Goal: Communication & Community: Answer question/provide support

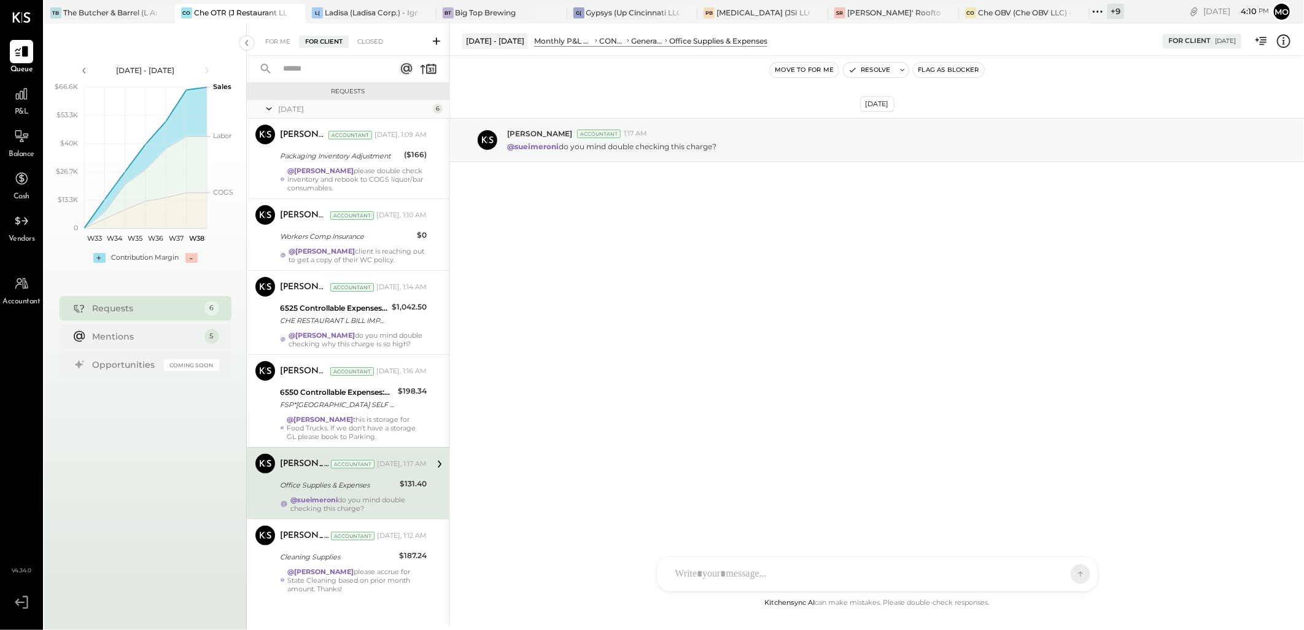
click at [727, 254] on div "[DATE] [PERSON_NAME] Accountant 1:17 AM @sueimeroni do you mind double checking…" at bounding box center [877, 171] width 854 height 168
click at [988, 14] on div "Che OBV (Che OBV LLC) - Ignite" at bounding box center [1024, 12] width 93 height 10
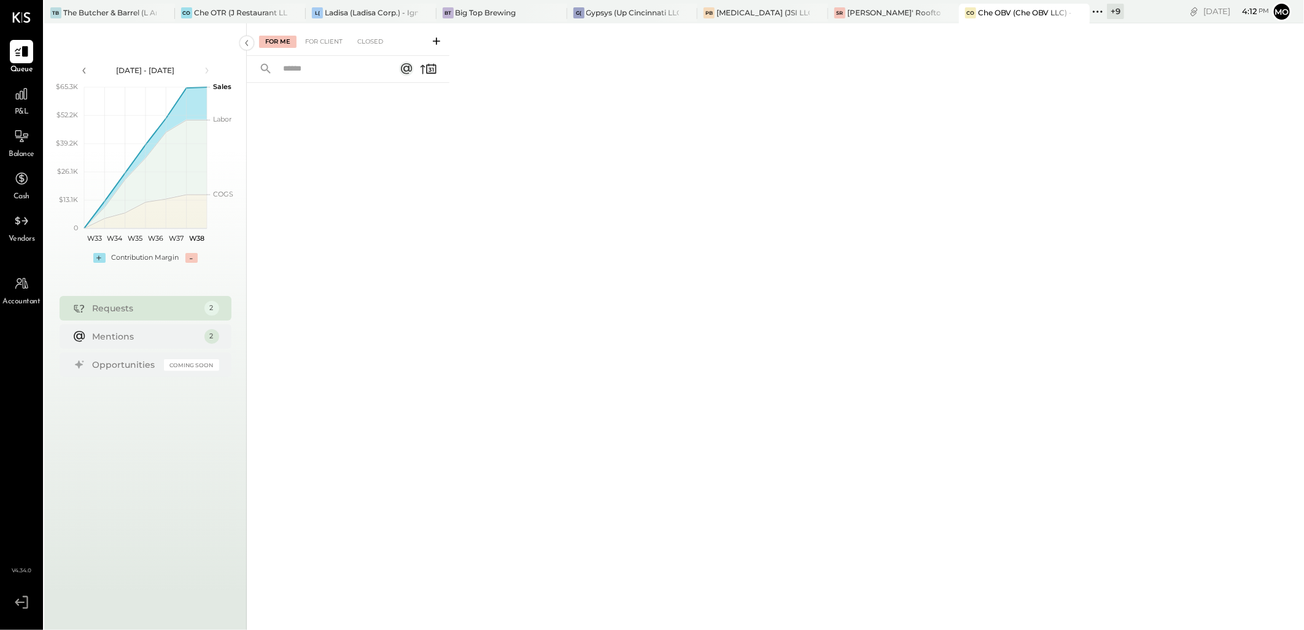
click at [323, 47] on div "For Client" at bounding box center [324, 42] width 50 height 12
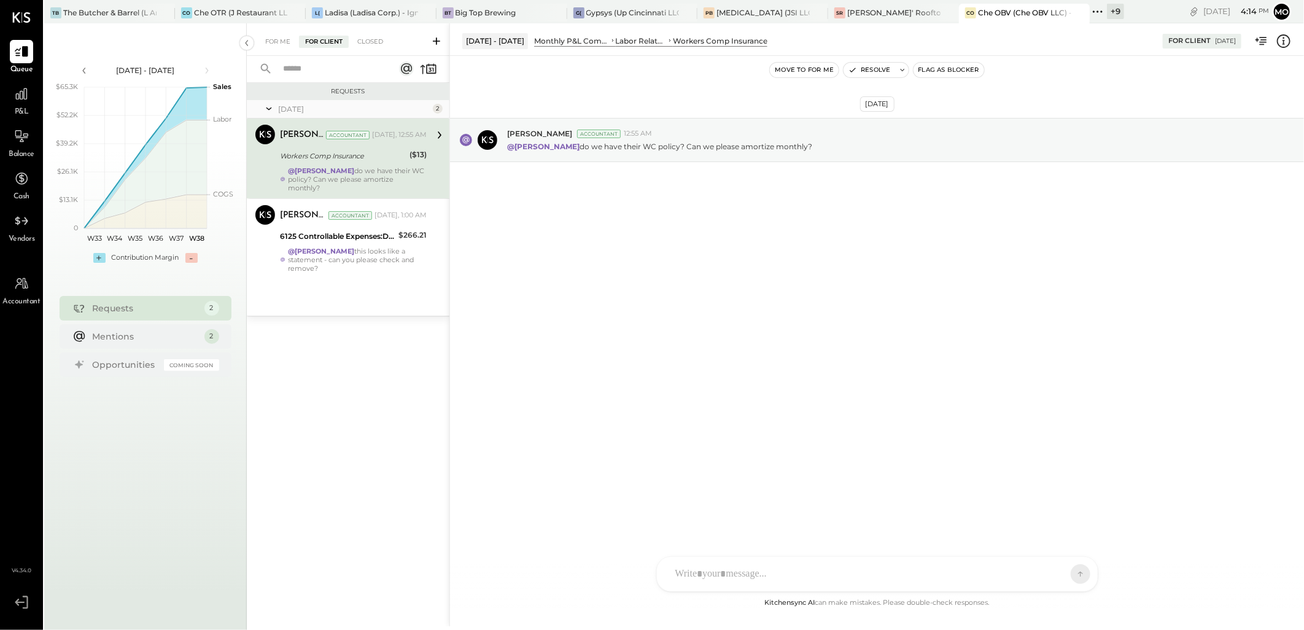
click at [682, 573] on div at bounding box center [866, 573] width 394 height 27
drag, startPoint x: 1051, startPoint y: 508, endPoint x: 573, endPoint y: 511, distance: 478.7
click at [573, 511] on div "**********" at bounding box center [876, 324] width 854 height 603
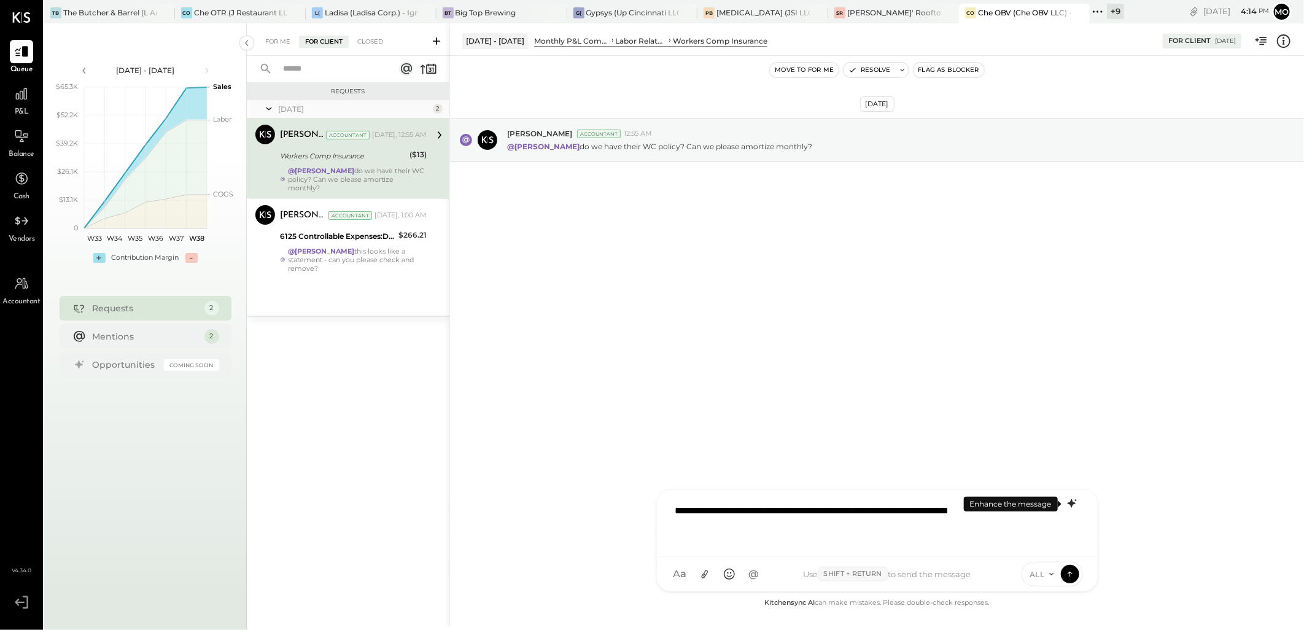
click at [1070, 501] on icon at bounding box center [1071, 503] width 8 height 9
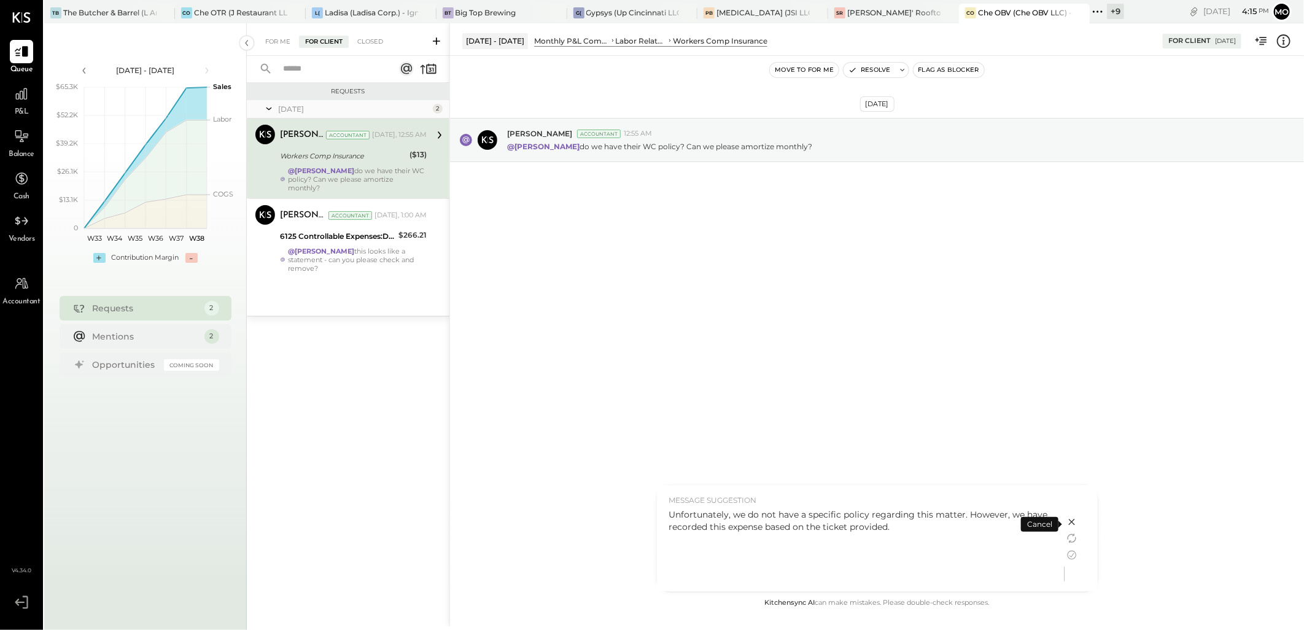
click at [734, 512] on div "Unfortunately, we do not have a specific policy regarding this matter. However,…" at bounding box center [860, 520] width 383 height 25
drag, startPoint x: 735, startPoint y: 512, endPoint x: 915, endPoint y: 530, distance: 181.3
click at [915, 530] on div "Unfortunately, we do not have a specific policy regarding this matter. However,…" at bounding box center [860, 520] width 383 height 25
copy div "we do not have a specific policy regarding this matter. However, we have record…"
click at [1072, 520] on icon at bounding box center [1071, 522] width 6 height 6
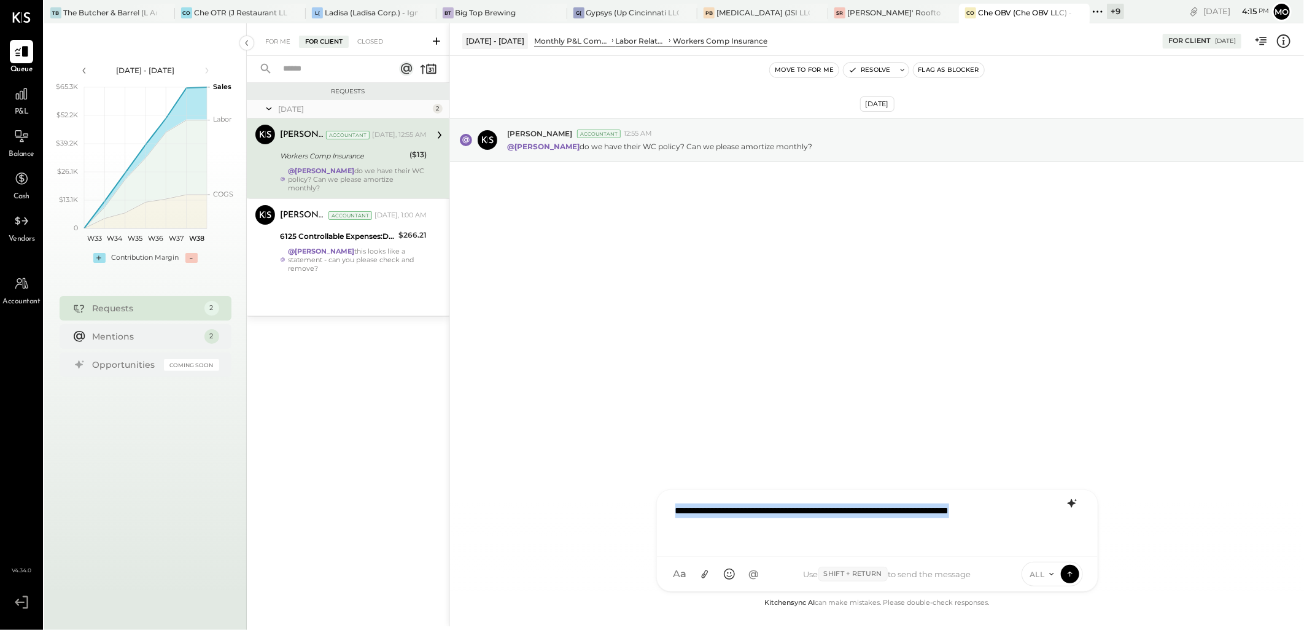
drag, startPoint x: 1048, startPoint y: 512, endPoint x: 554, endPoint y: 522, distance: 493.5
click at [554, 522] on div "**********" at bounding box center [876, 324] width 854 height 603
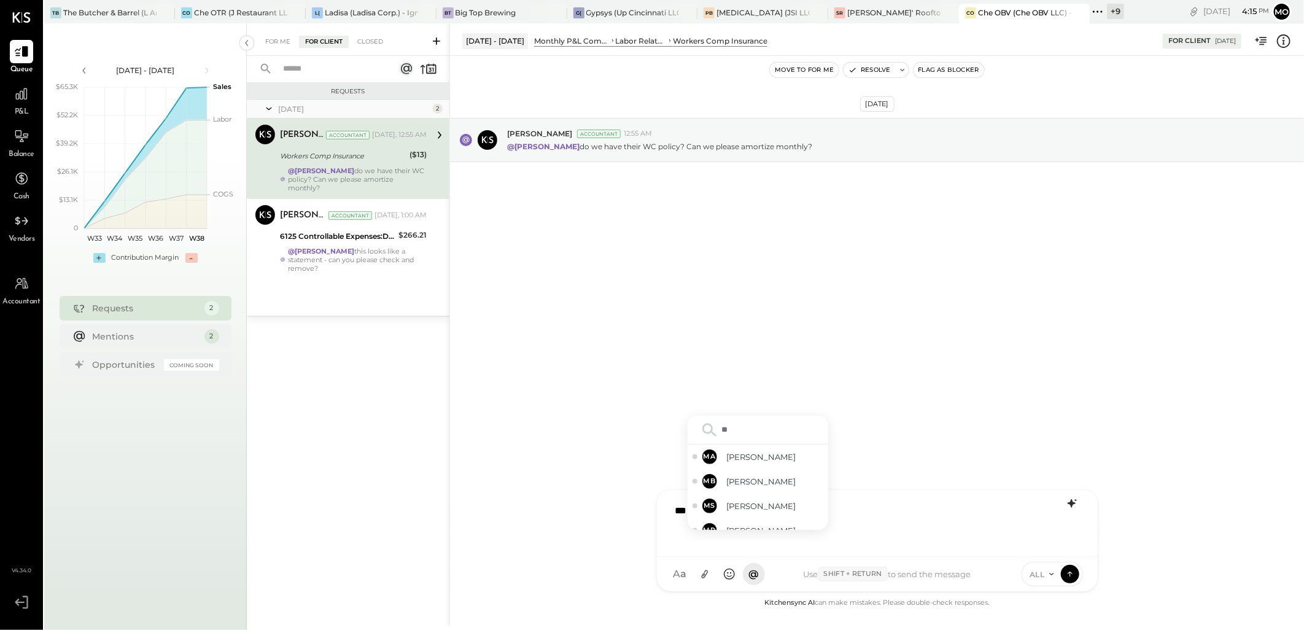
type input "***"
click at [786, 469] on span "[PERSON_NAME]" at bounding box center [775, 469] width 96 height 12
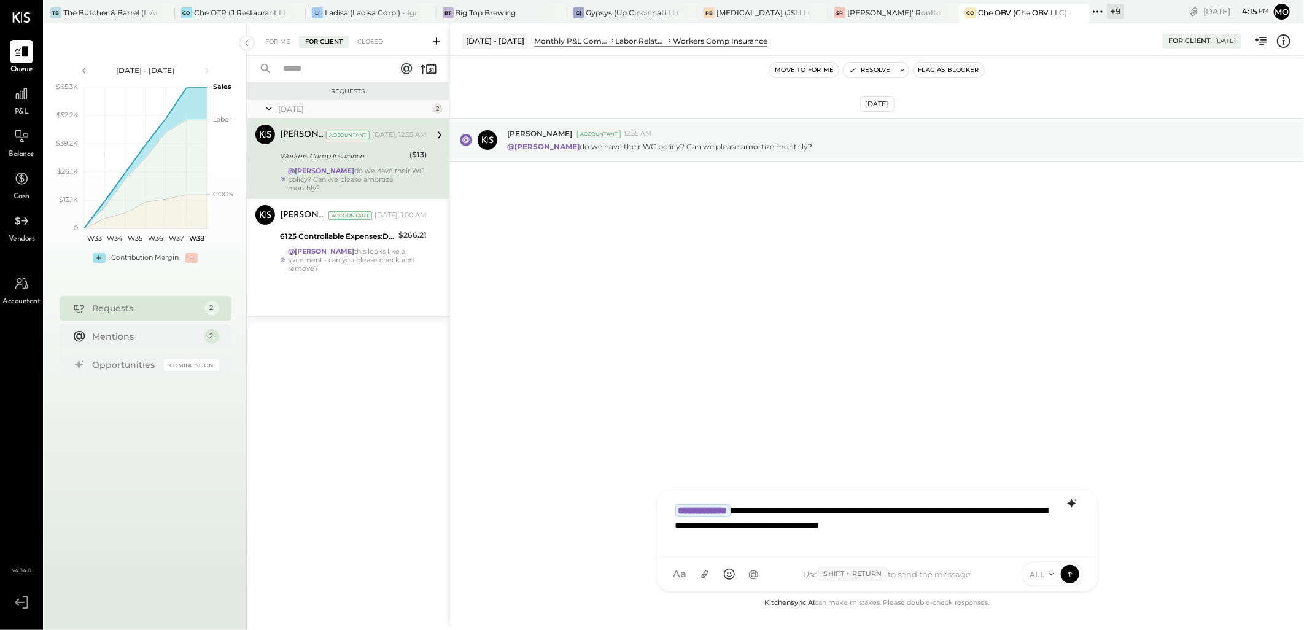
drag, startPoint x: 1033, startPoint y: 523, endPoint x: 1076, endPoint y: 536, distance: 44.9
click at [1033, 523] on div "**********" at bounding box center [877, 521] width 416 height 49
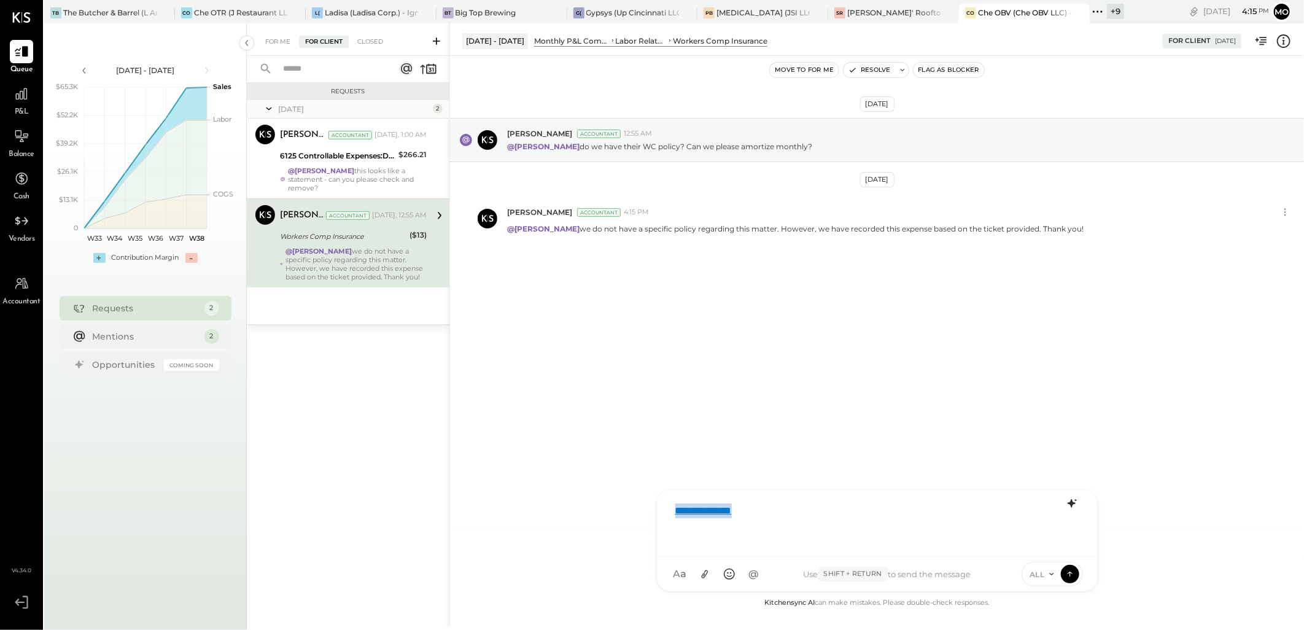
drag, startPoint x: 769, startPoint y: 516, endPoint x: 619, endPoint y: 508, distance: 150.6
click at [619, 508] on div "**********" at bounding box center [876, 324] width 854 height 603
drag, startPoint x: 1080, startPoint y: 228, endPoint x: 1169, endPoint y: 244, distance: 90.5
click at [889, 304] on div "[DATE] [PERSON_NAME] Accountant 12:55 AM @[PERSON_NAME] do we have their WC pol…" at bounding box center [877, 211] width 854 height 249
click at [1291, 213] on icon at bounding box center [1284, 212] width 13 height 13
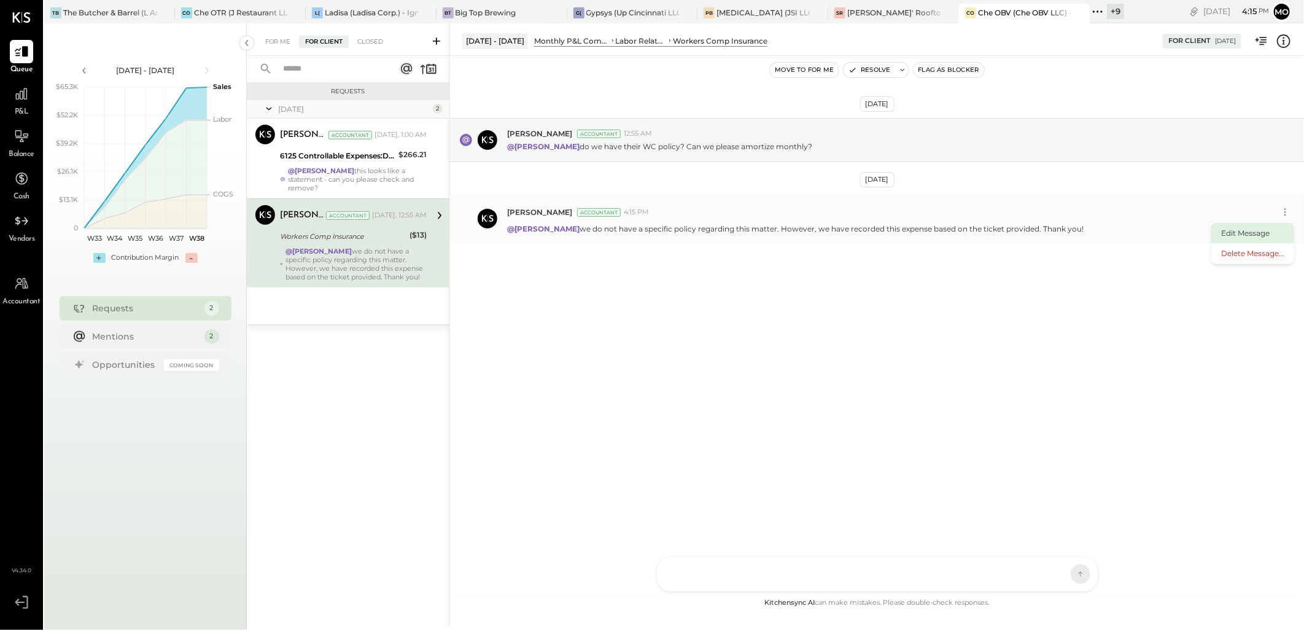
click at [1248, 229] on button "Edit Message" at bounding box center [1252, 233] width 83 height 20
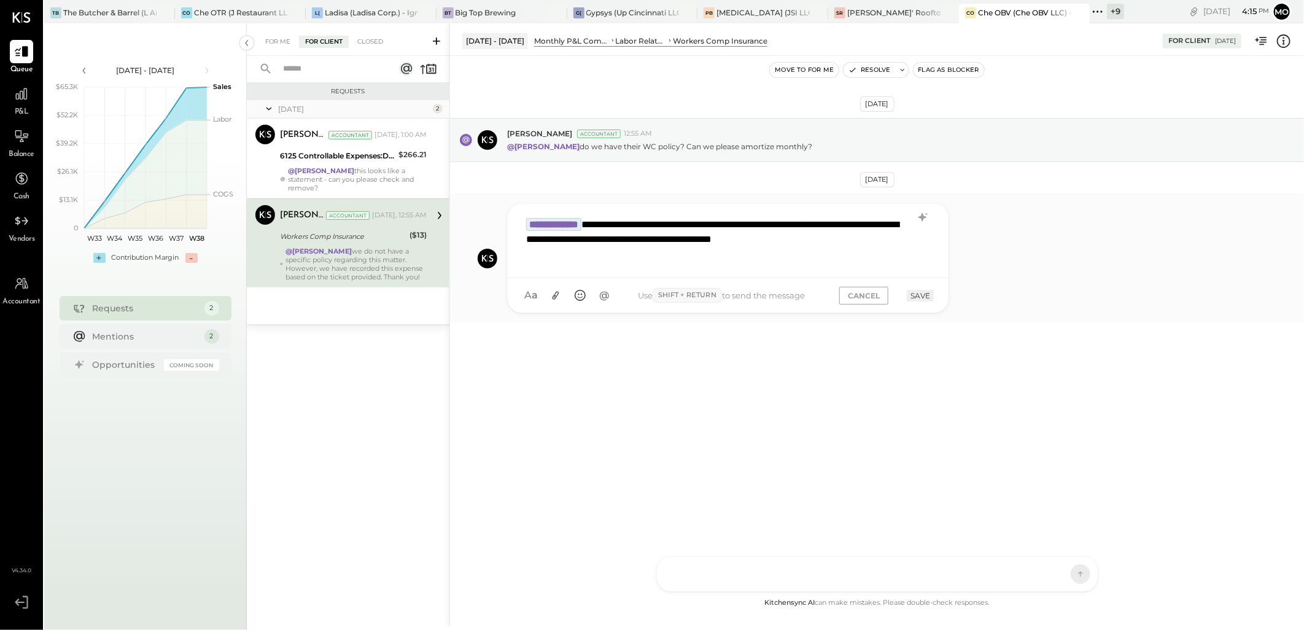
click at [622, 259] on div "**********" at bounding box center [728, 239] width 416 height 56
click at [597, 256] on div "**********" at bounding box center [728, 239] width 416 height 56
click at [542, 268] on div "**********" at bounding box center [728, 241] width 441 height 74
click at [602, 253] on div "**********" at bounding box center [728, 239] width 416 height 56
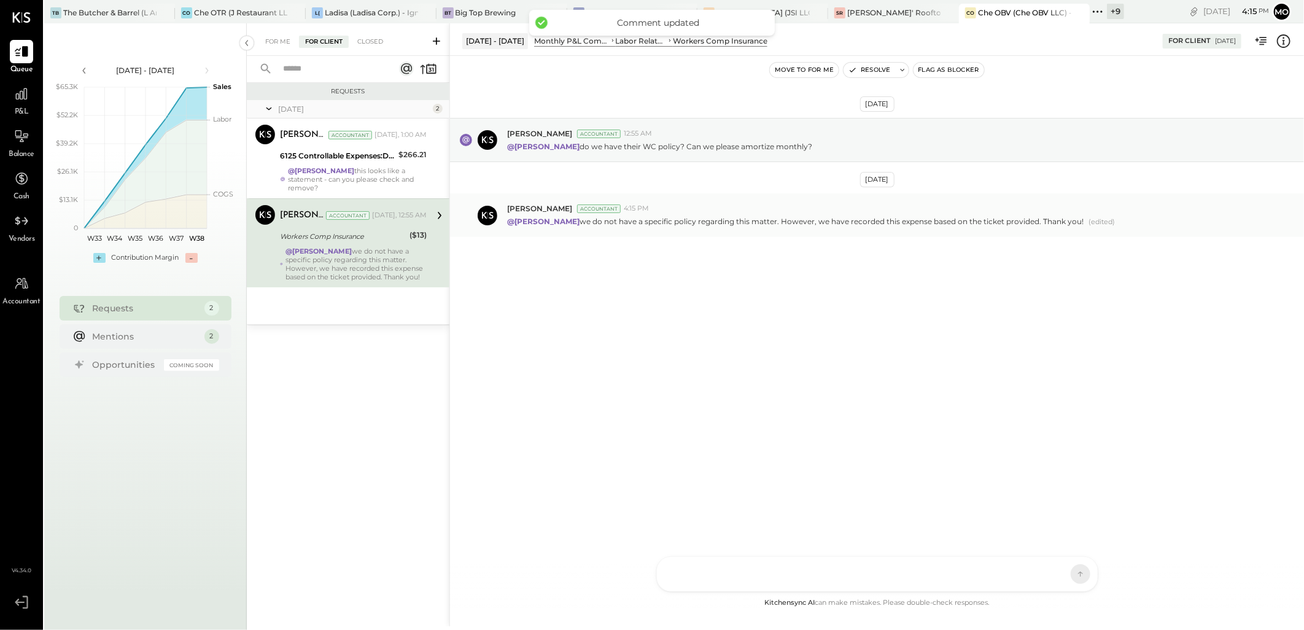
click at [1095, 309] on div "[DATE] [PERSON_NAME] Accountant 12:55 AM @[PERSON_NAME] do we have their WC pol…" at bounding box center [877, 208] width 854 height 242
click at [1068, 304] on div "[DATE] [PERSON_NAME] Accountant 12:55 AM @[PERSON_NAME] do we have their WC pol…" at bounding box center [877, 208] width 854 height 242
click at [1141, 207] on div "[PERSON_NAME] Accountant 4:15 PM" at bounding box center [900, 208] width 787 height 10
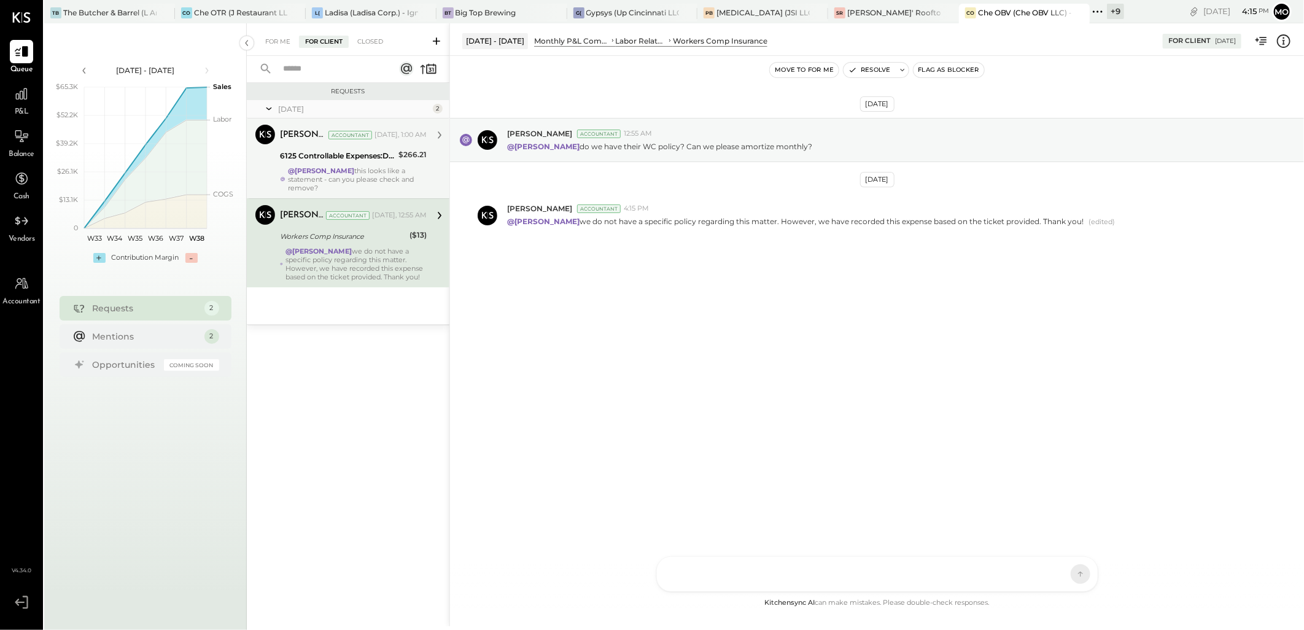
click at [326, 162] on div "6125 Controllable Expenses:Direct Operating Expenses:Restaurant Supplies" at bounding box center [337, 156] width 115 height 15
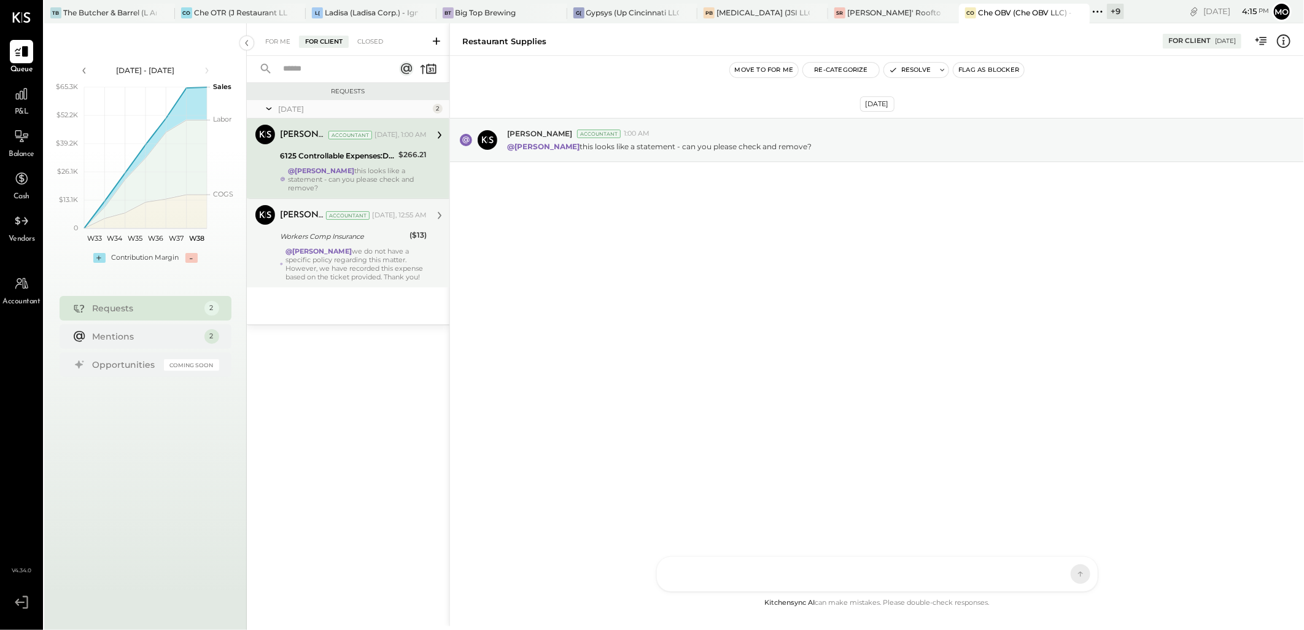
click at [334, 255] on div "@[PERSON_NAME] we do not have a specific policy regarding this matter. However,…" at bounding box center [355, 264] width 141 height 34
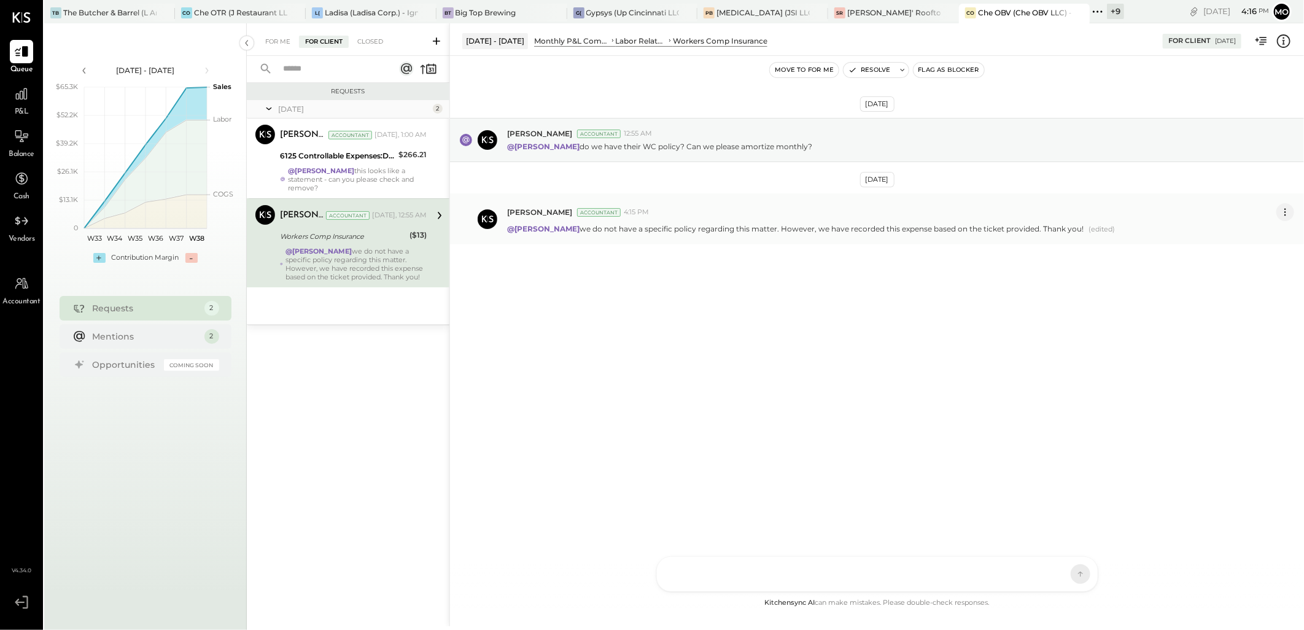
click at [1281, 214] on icon at bounding box center [1284, 212] width 13 height 13
click at [1235, 231] on button "Edit Message" at bounding box center [1252, 233] width 83 height 20
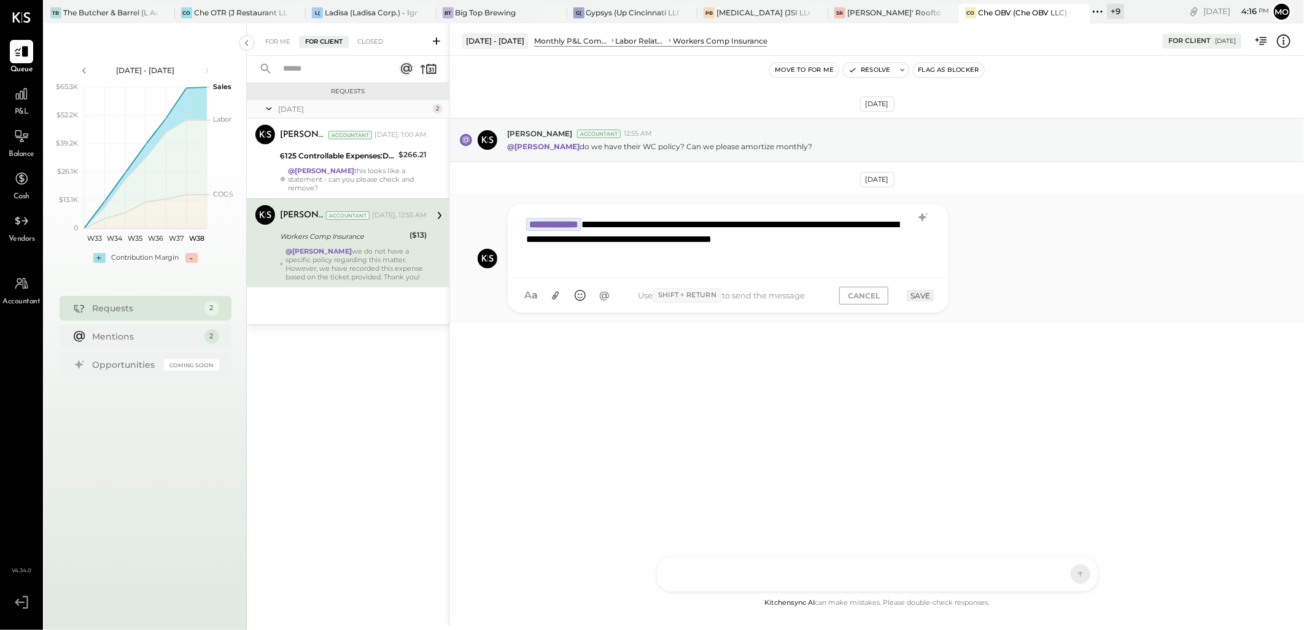
click at [593, 259] on div "**********" at bounding box center [728, 239] width 416 height 56
click at [928, 298] on button "SAVE" at bounding box center [919, 296] width 27 height 12
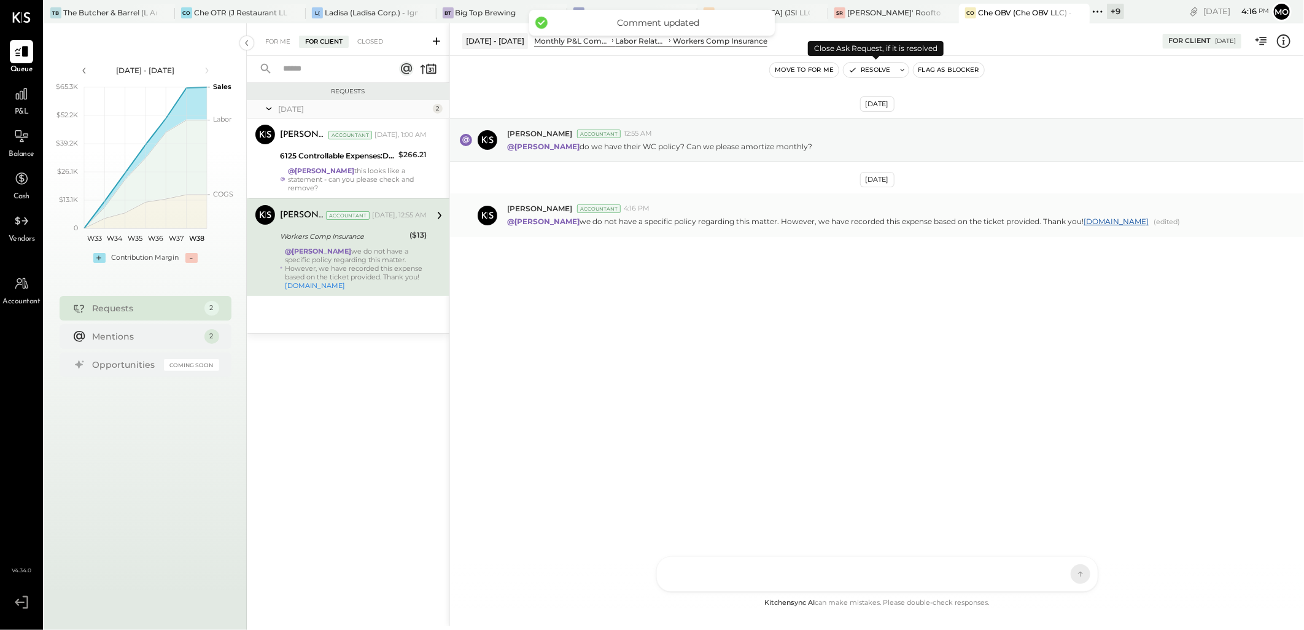
click at [884, 69] on button "Resolve" at bounding box center [869, 70] width 52 height 15
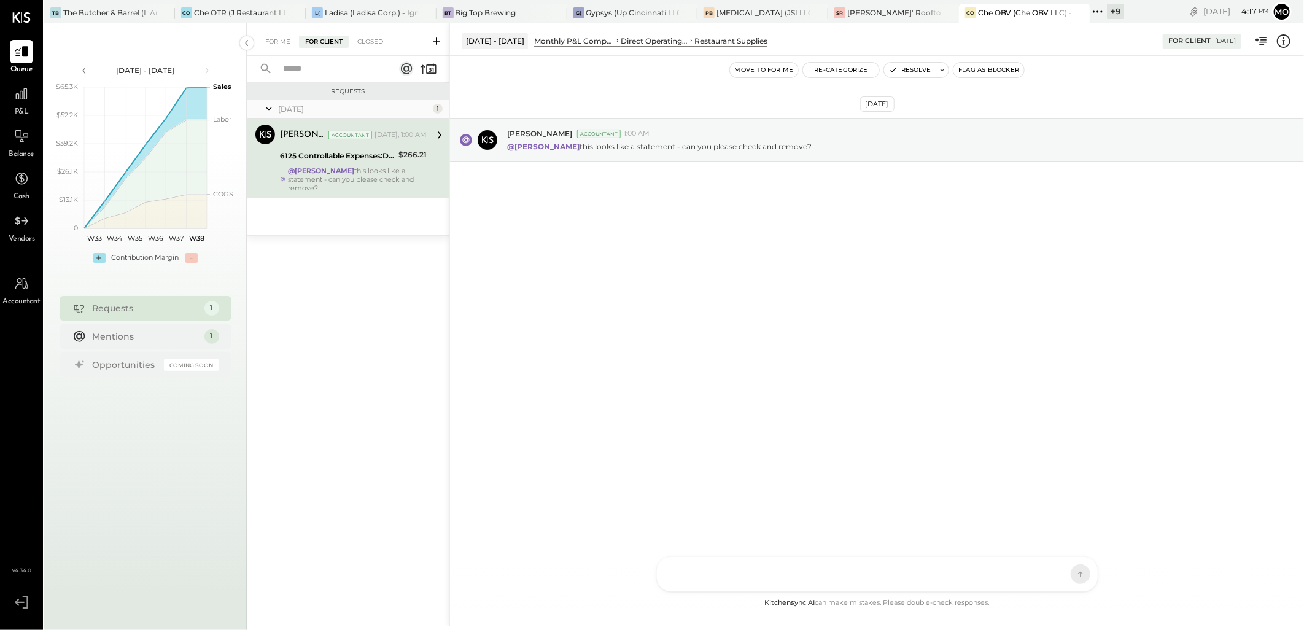
click at [711, 565] on div at bounding box center [866, 573] width 394 height 27
click at [940, 506] on div "**********" at bounding box center [877, 521] width 416 height 49
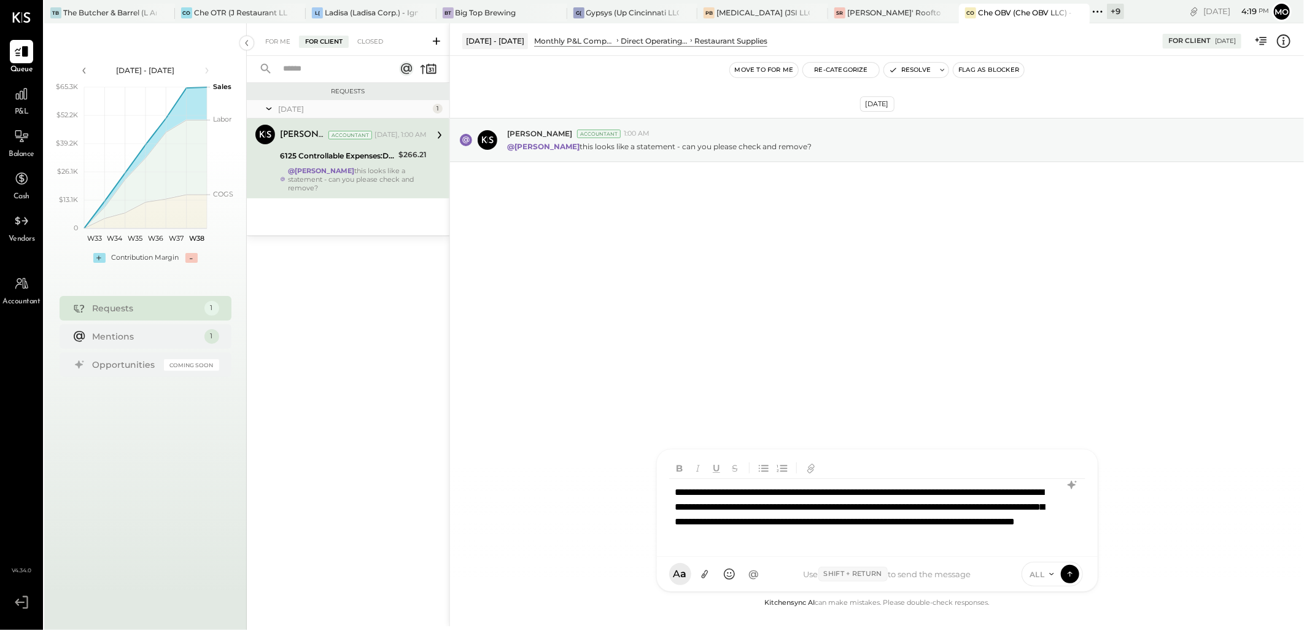
scroll to position [1, 0]
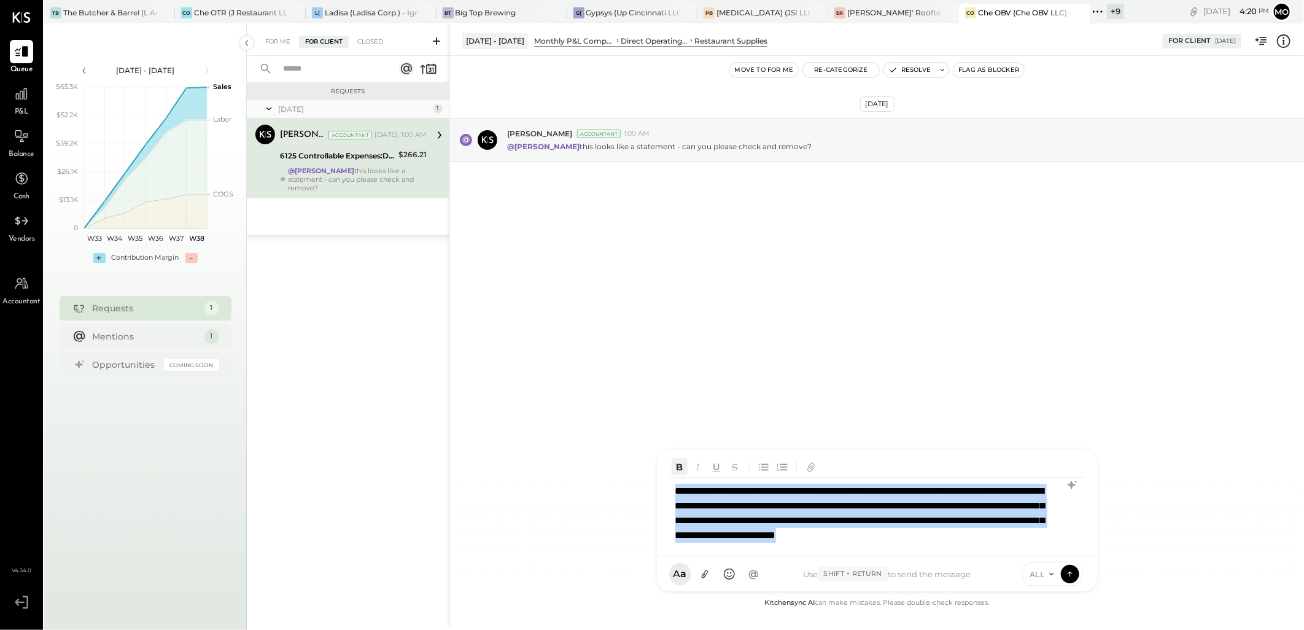
drag, startPoint x: 875, startPoint y: 551, endPoint x: 676, endPoint y: 469, distance: 214.9
click at [676, 469] on div "**********" at bounding box center [877, 508] width 416 height 107
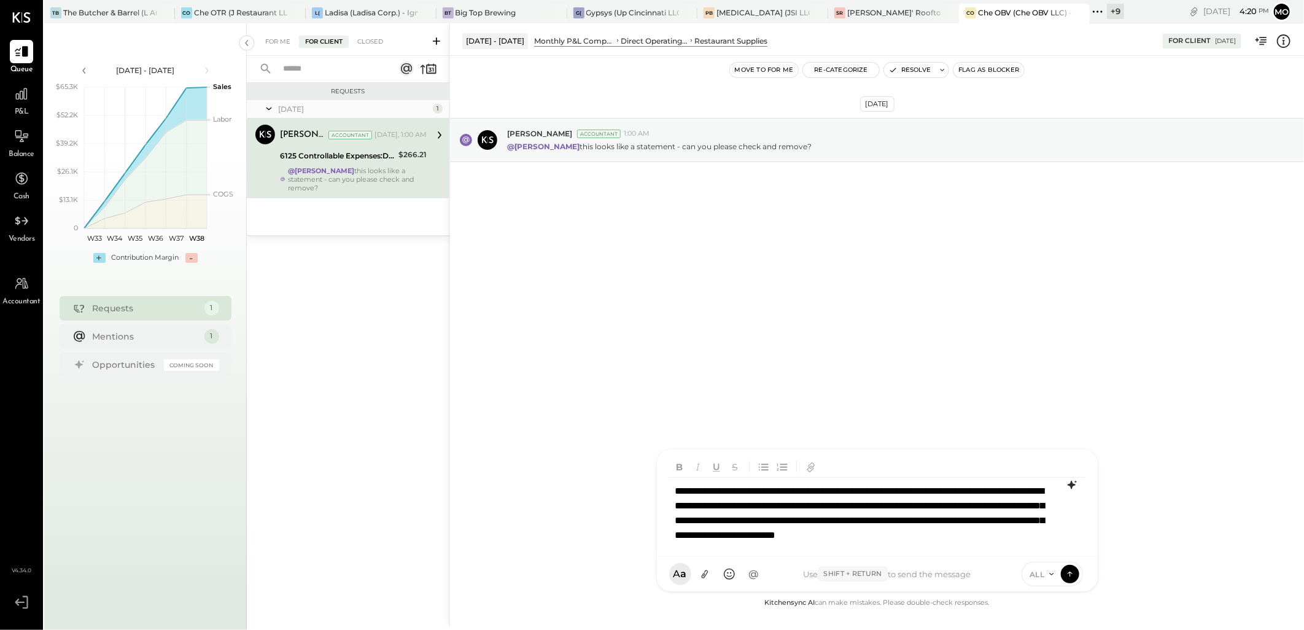
click at [1068, 489] on icon at bounding box center [1071, 484] width 15 height 15
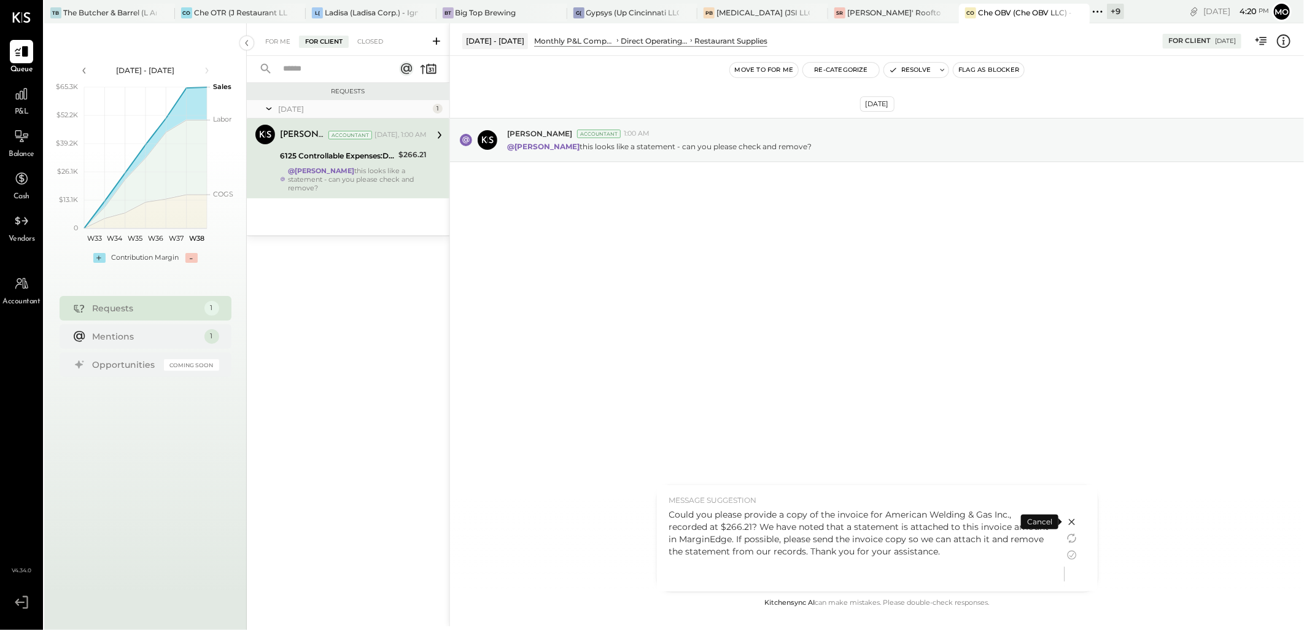
click at [991, 380] on div "[DATE] [PERSON_NAME] Accountant 1:00 AM @[PERSON_NAME] this looks like a statem…" at bounding box center [877, 325] width 854 height 539
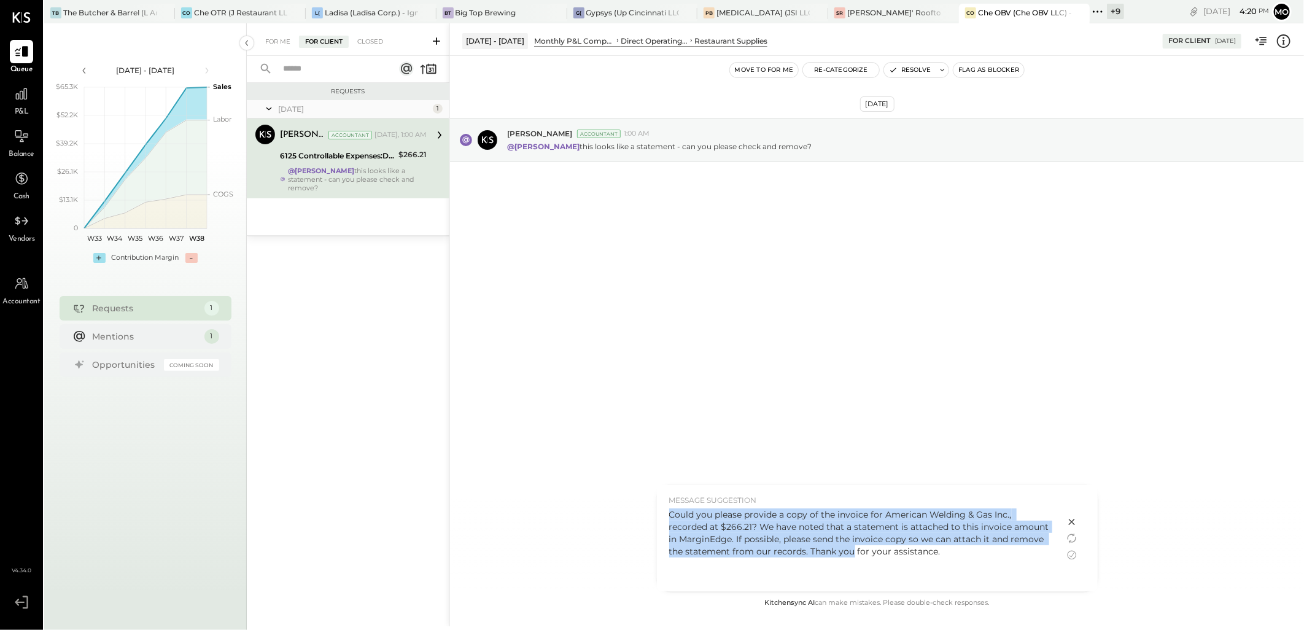
drag, startPoint x: 668, startPoint y: 512, endPoint x: 849, endPoint y: 546, distance: 184.9
click at [849, 546] on div "Could you please provide a copy of the invoice for American Welding & Gas Inc.,…" at bounding box center [860, 532] width 383 height 49
copy div "Could you please provide a copy of the invoice for American Welding & Gas Inc.,…"
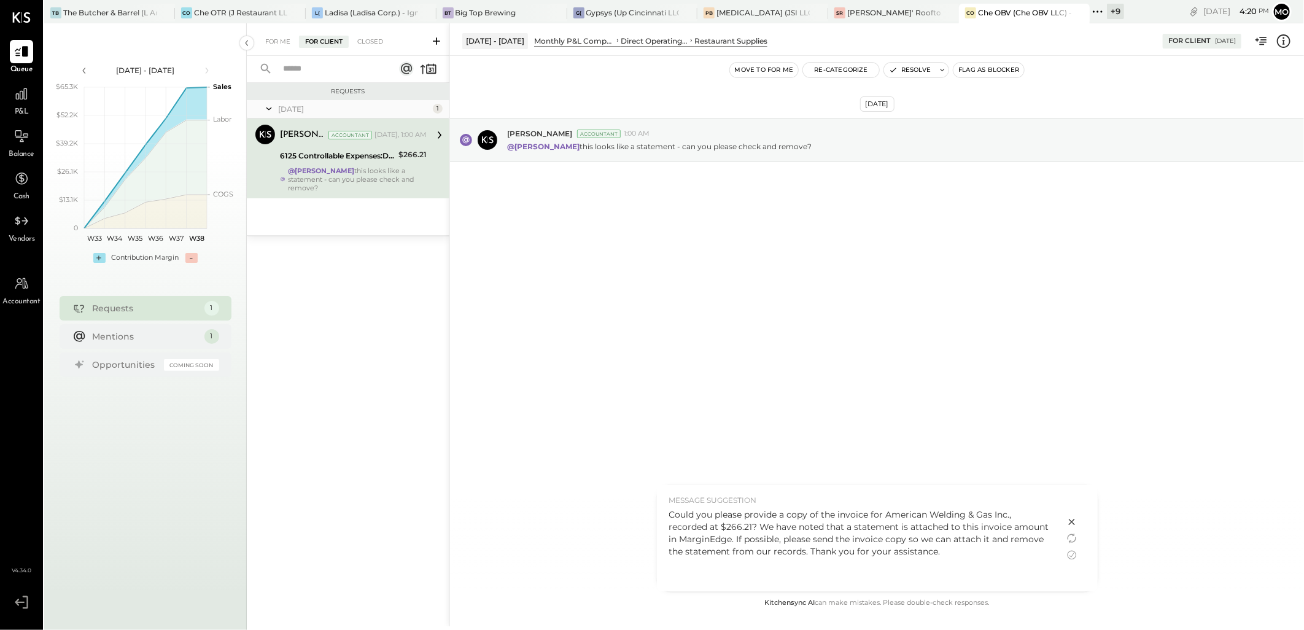
click at [1074, 520] on icon at bounding box center [1071, 521] width 15 height 15
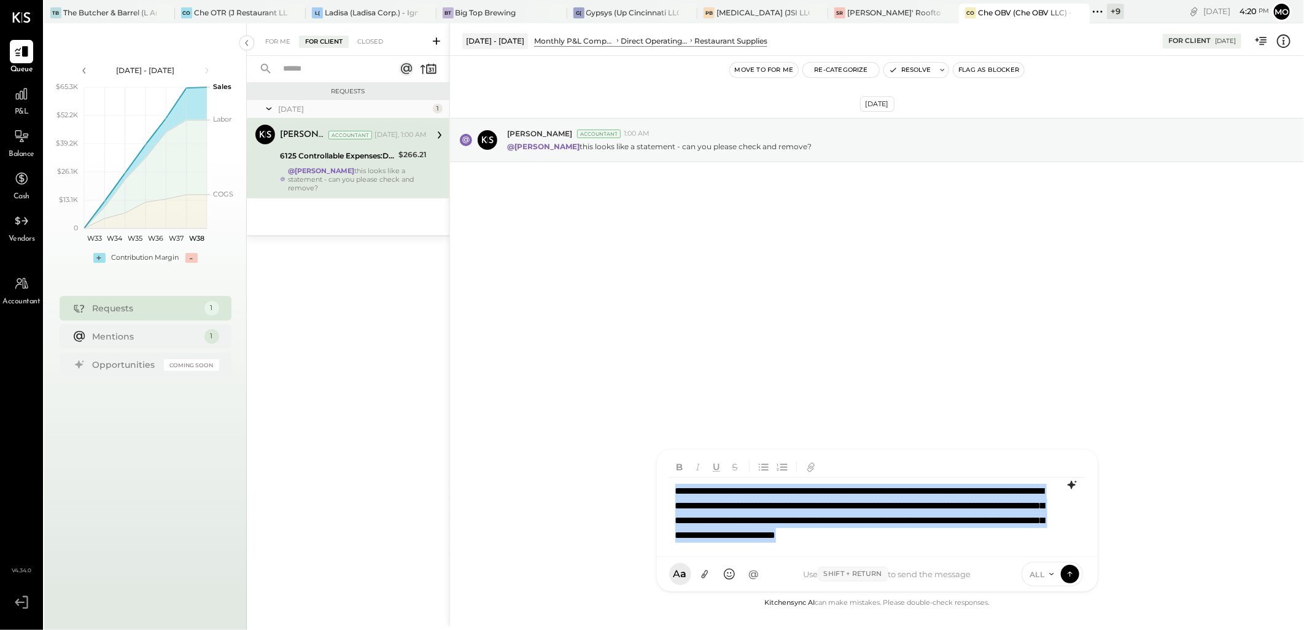
scroll to position [0, 0]
drag, startPoint x: 904, startPoint y: 547, endPoint x: 614, endPoint y: 422, distance: 316.1
click at [614, 422] on div "[DATE] - [DATE] Monthly P&L Comparison CONTROLLABLE EXPENSES Direct Operating E…" at bounding box center [876, 324] width 854 height 603
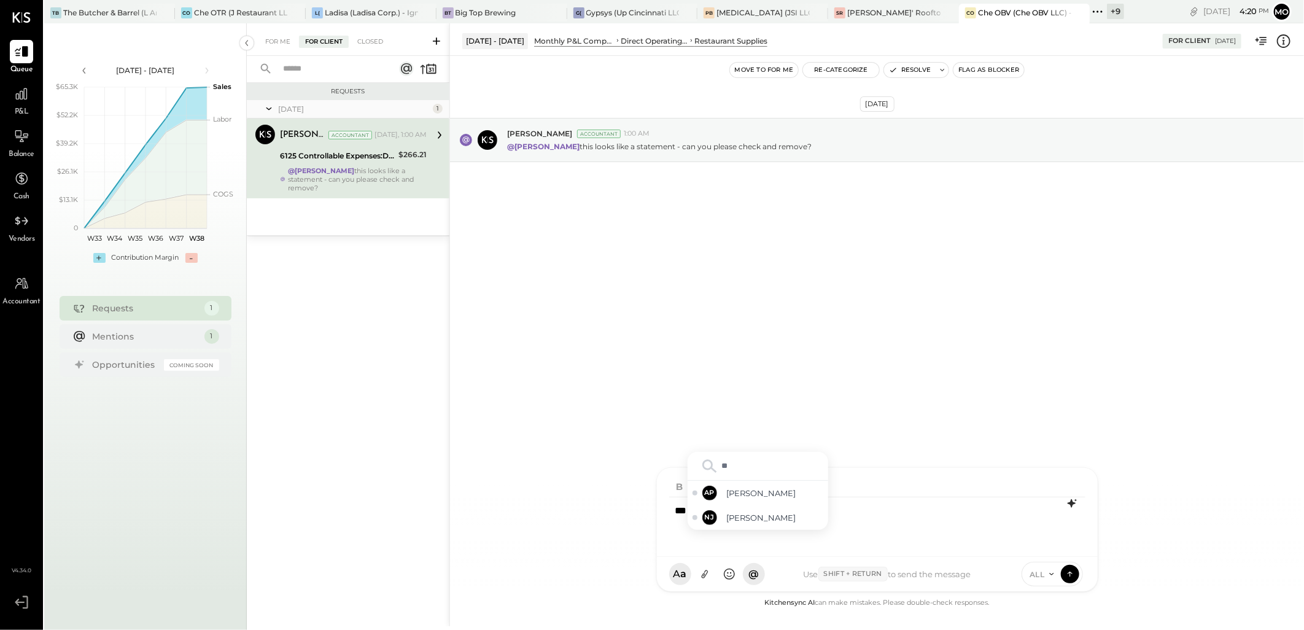
type input "*"
click at [755, 487] on span "jpennells" at bounding box center [775, 482] width 96 height 12
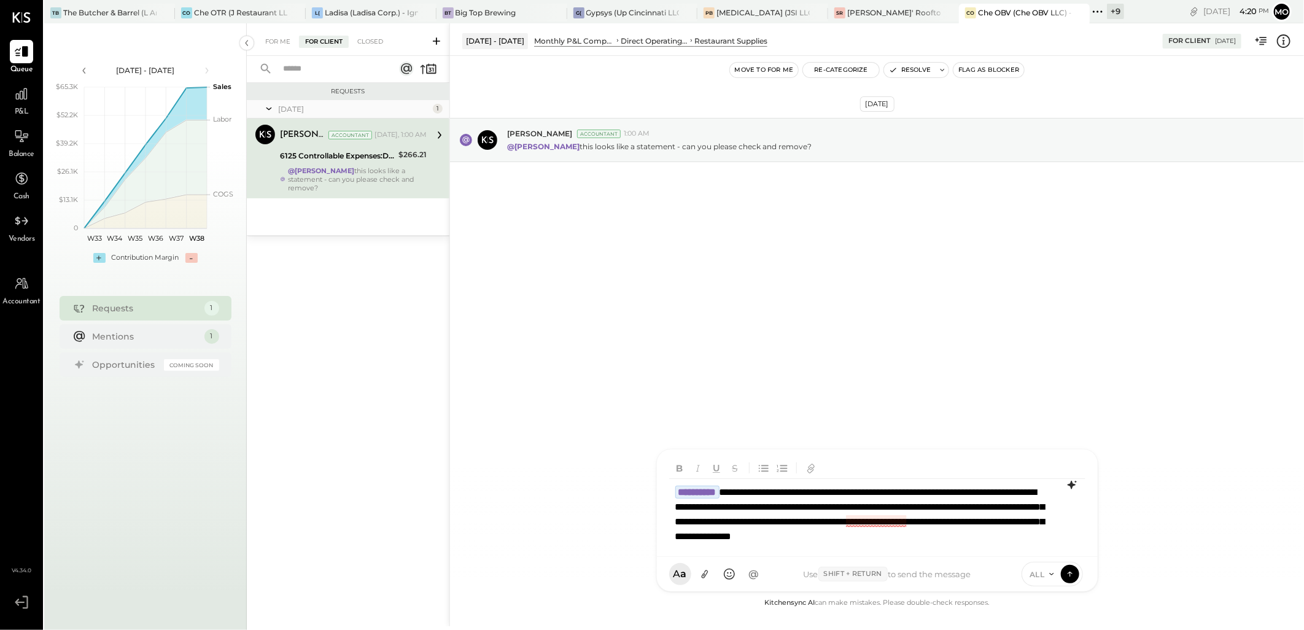
click at [881, 522] on div "**********" at bounding box center [876, 521] width 415 height 85
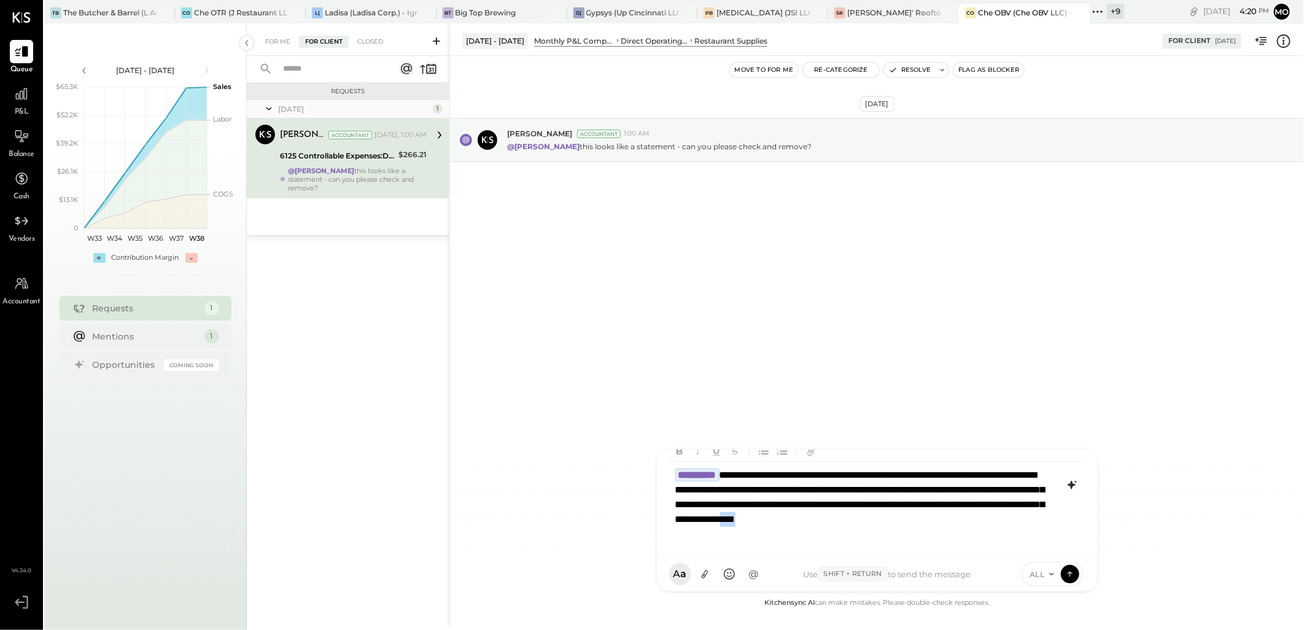
drag, startPoint x: 766, startPoint y: 550, endPoint x: 824, endPoint y: 549, distance: 58.3
click at [824, 549] on div "**********" at bounding box center [877, 502] width 441 height 107
click at [1069, 578] on icon at bounding box center [1069, 573] width 11 height 12
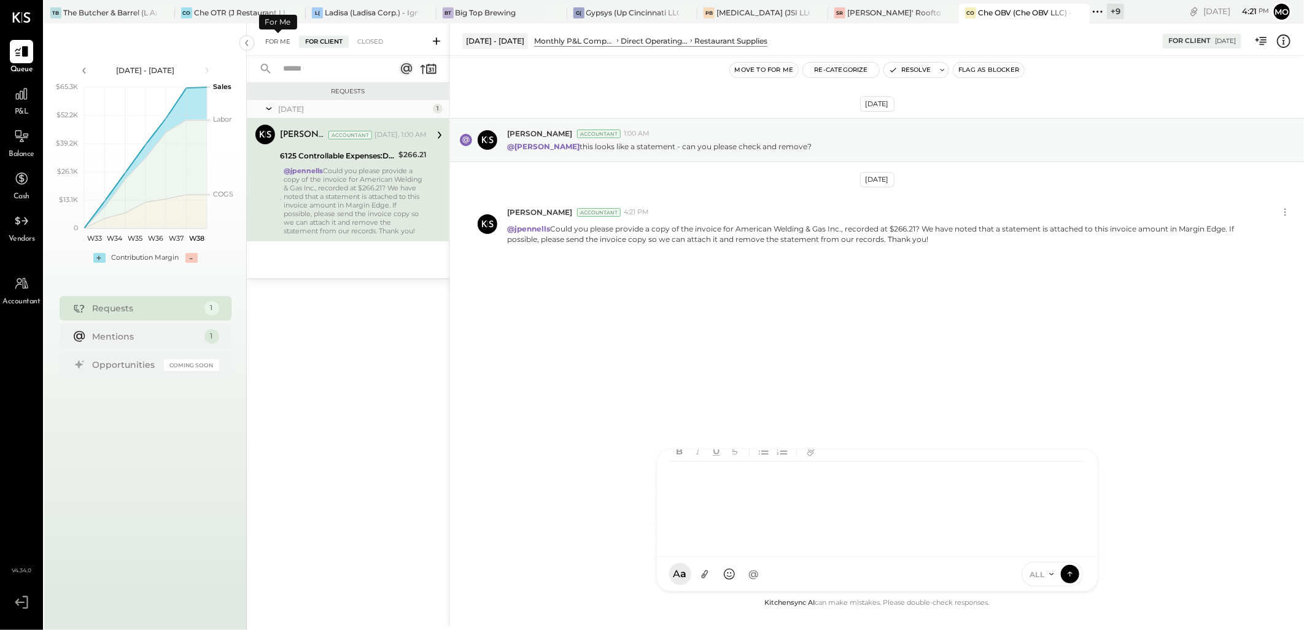
click at [267, 37] on div "For Me" at bounding box center [277, 42] width 37 height 12
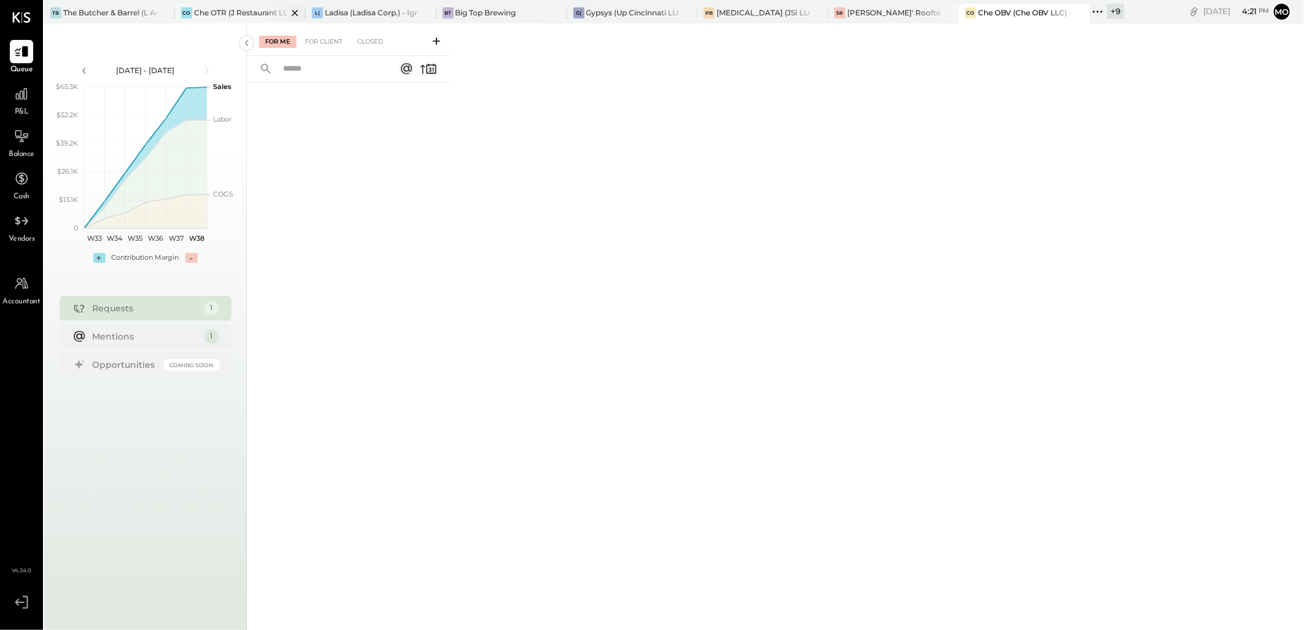
click at [218, 16] on div "Che OTR (J Restaurant LLC) - Ignite" at bounding box center [240, 12] width 93 height 10
click at [314, 44] on div "For Client" at bounding box center [324, 42] width 50 height 12
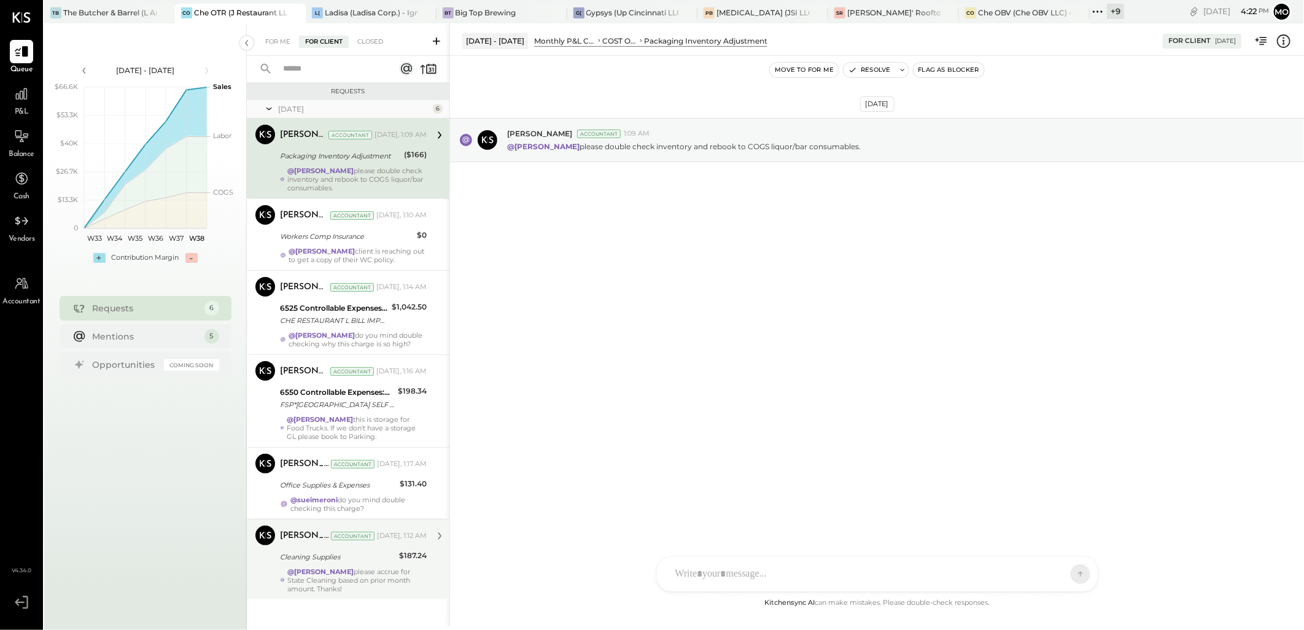
click at [328, 564] on div "Cleaning Supplies" at bounding box center [337, 556] width 115 height 15
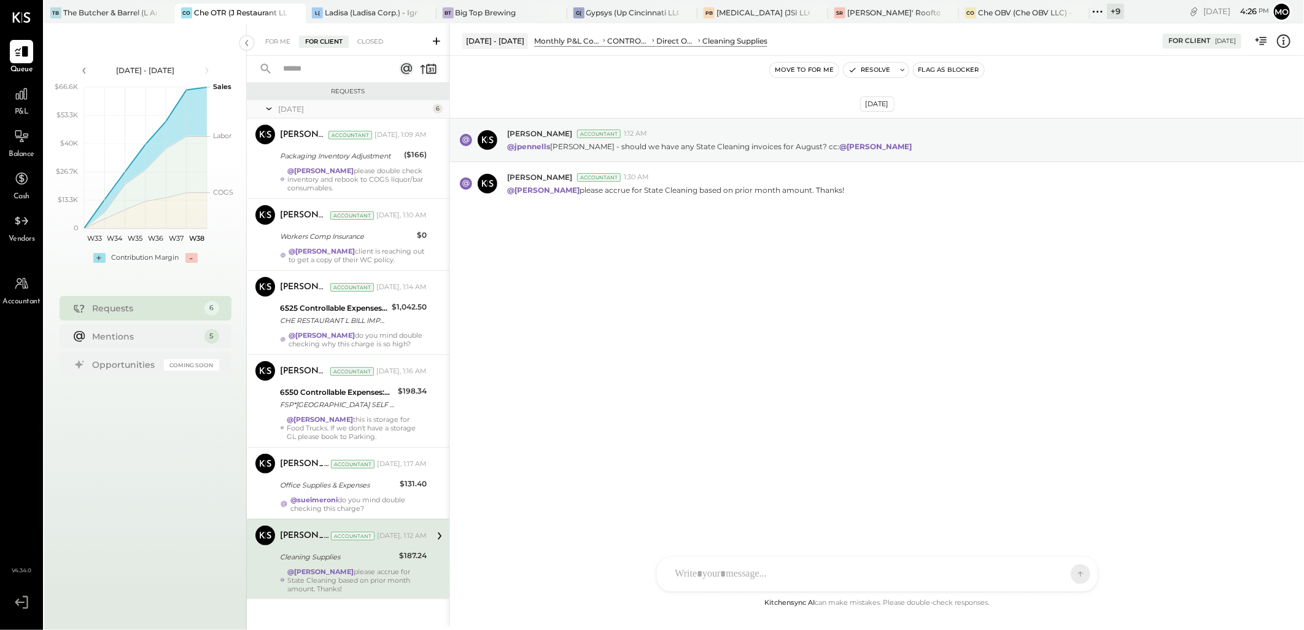
click at [697, 570] on div at bounding box center [866, 573] width 394 height 27
click at [746, 520] on span "[PERSON_NAME]" at bounding box center [775, 518] width 96 height 12
click at [1070, 577] on icon at bounding box center [1069, 573] width 11 height 12
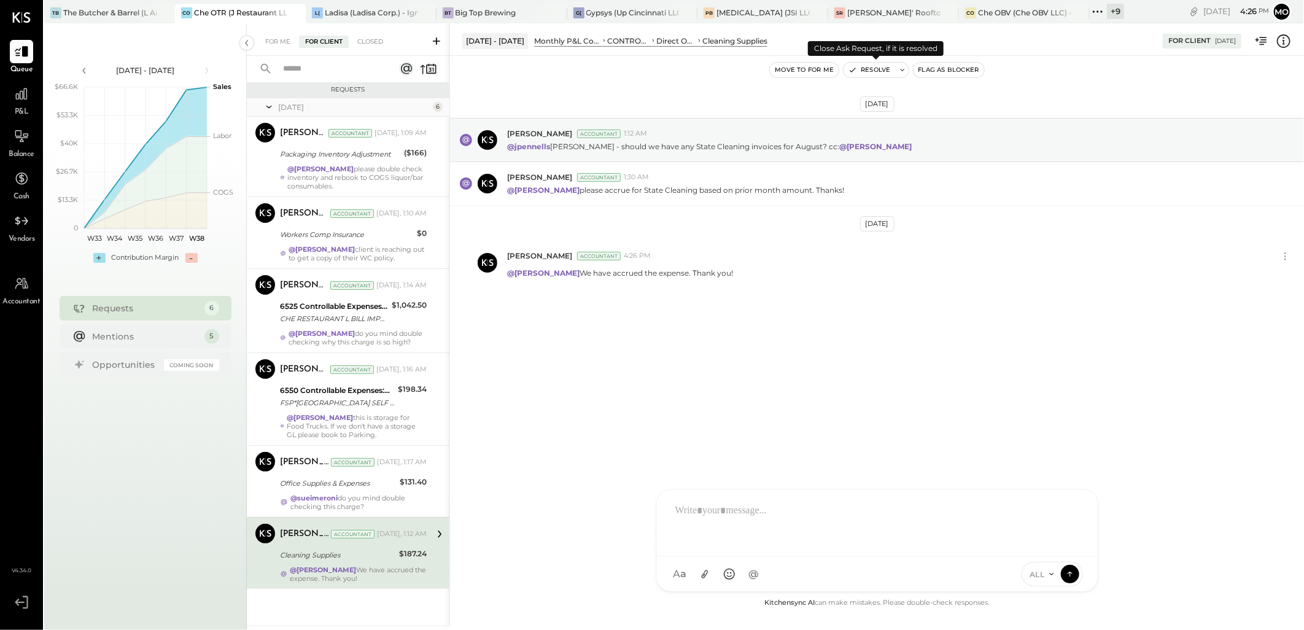
click at [878, 72] on button "Resolve" at bounding box center [869, 70] width 52 height 15
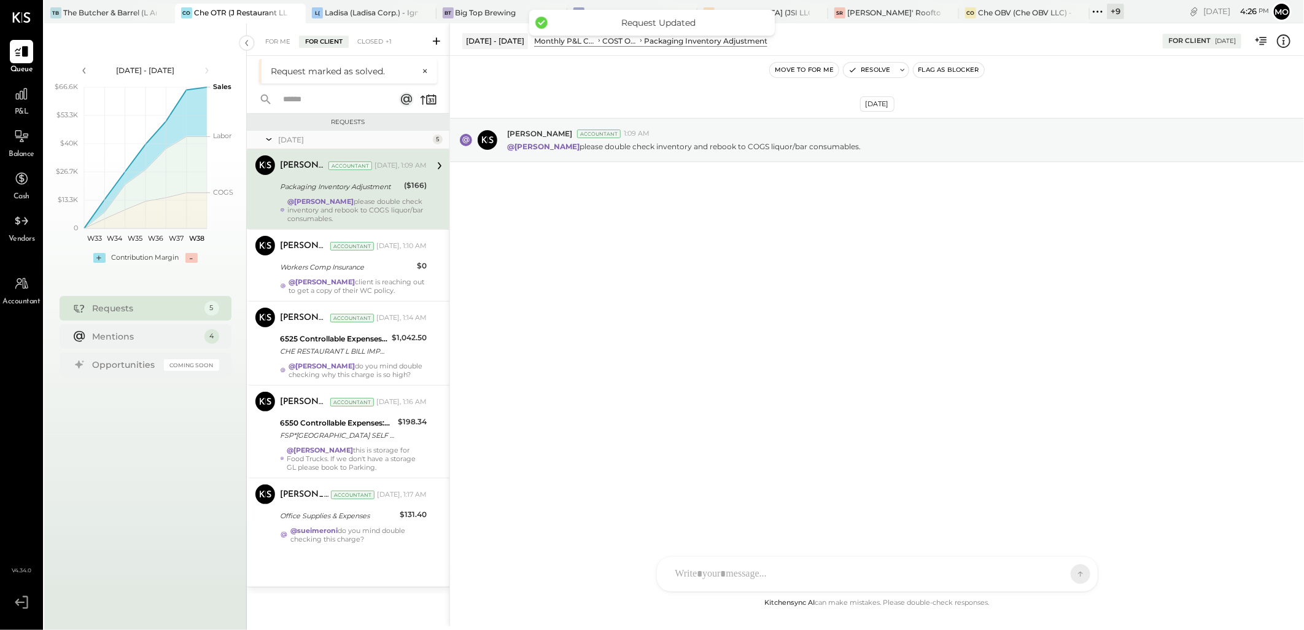
drag, startPoint x: 350, startPoint y: 549, endPoint x: 455, endPoint y: 530, distance: 106.7
click at [350, 543] on div "@sueimeroni do you mind double checking this charge?" at bounding box center [358, 534] width 136 height 17
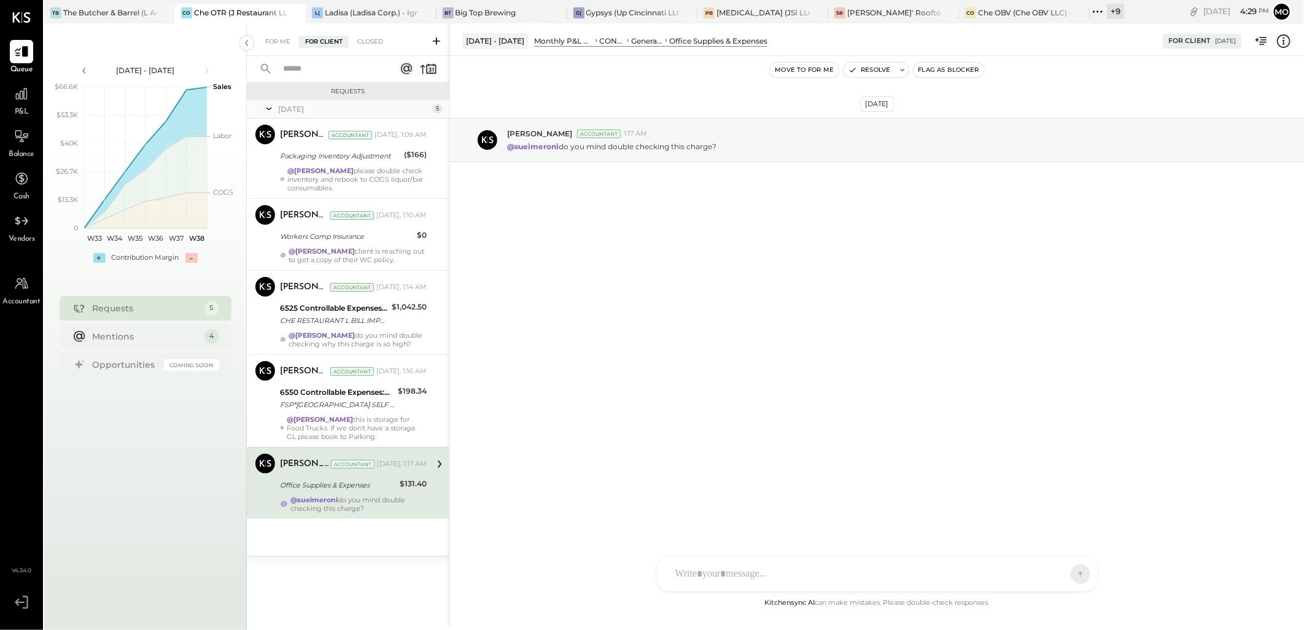
click at [708, 566] on div at bounding box center [866, 573] width 394 height 27
click at [561, 342] on div "[DATE] [PERSON_NAME] Accountant 1:17 AM @sueimeroni do you mind double checking…" at bounding box center [877, 325] width 854 height 539
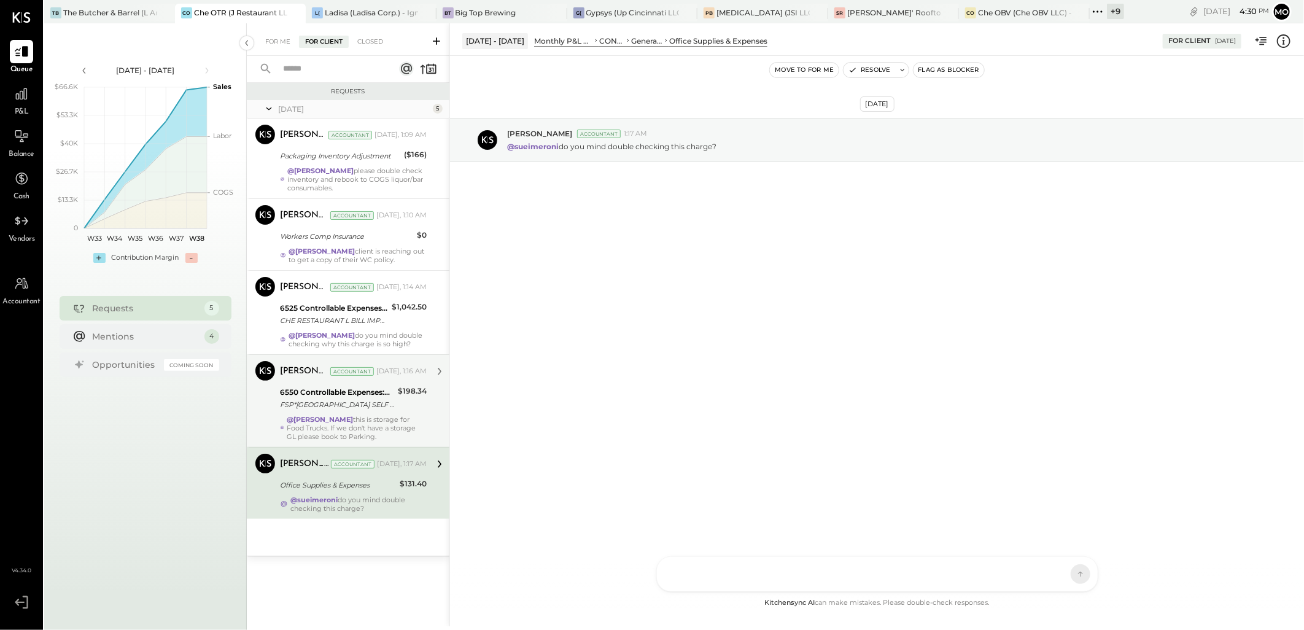
click at [344, 398] on div "6550 Controllable Expenses:General & Administrative Expenses:Dues and Subscript…" at bounding box center [337, 392] width 114 height 12
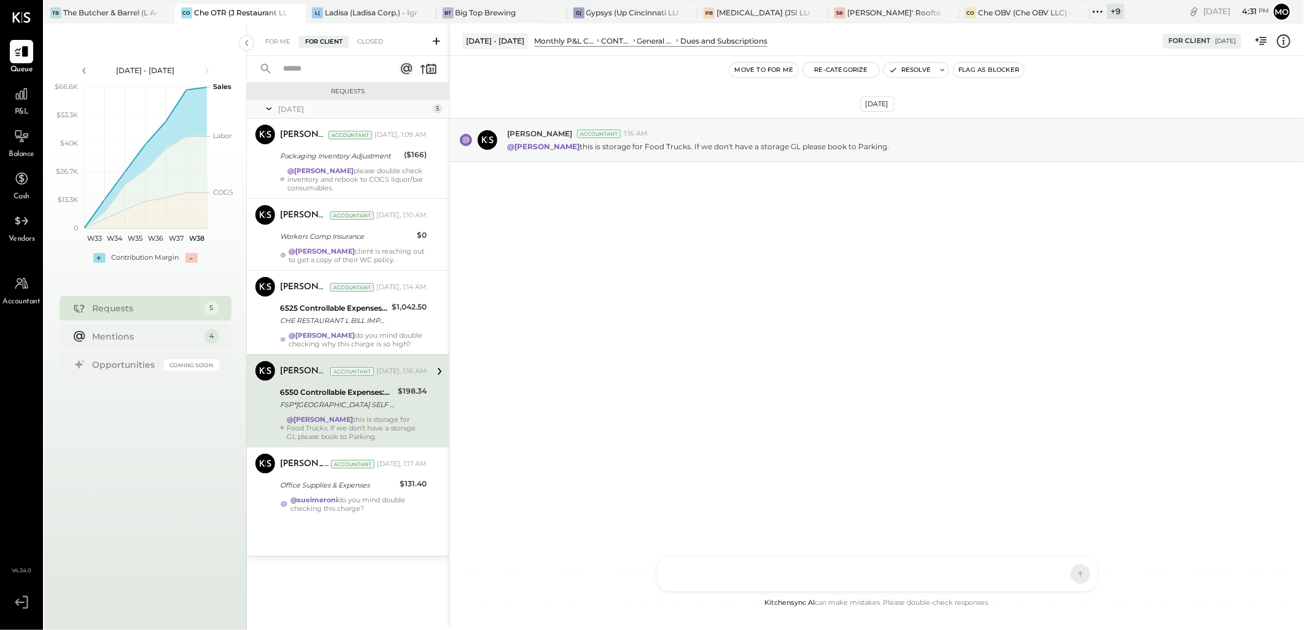
click at [725, 566] on div at bounding box center [866, 573] width 394 height 27
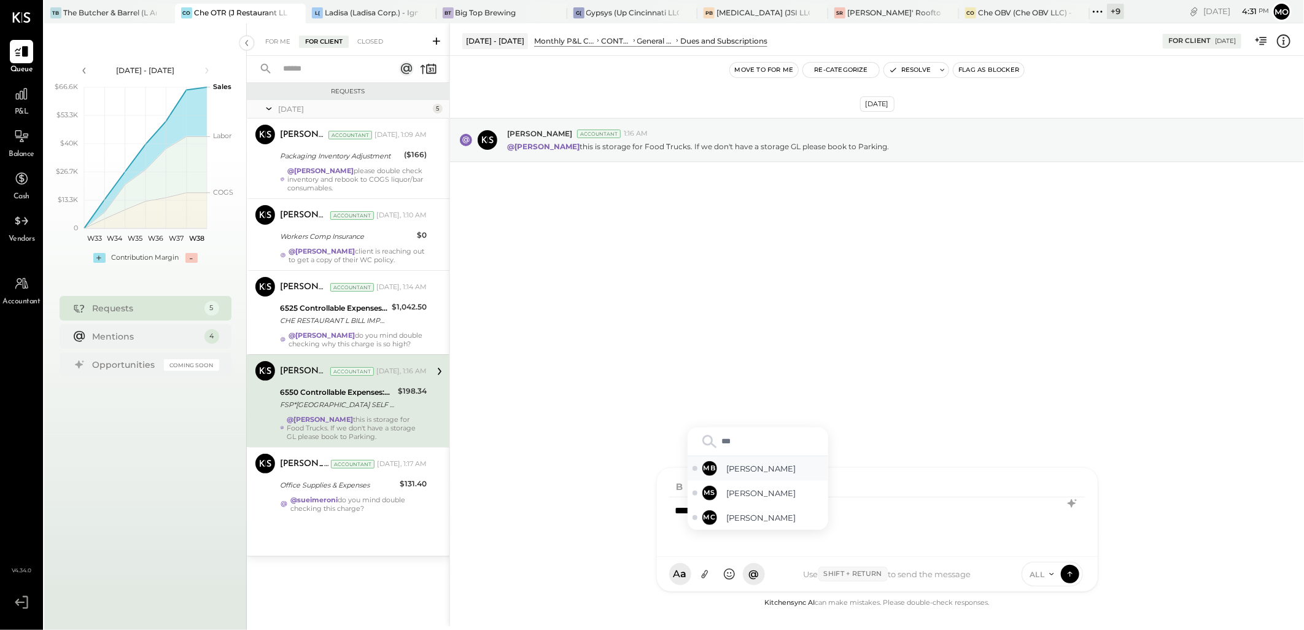
click at [757, 465] on span "[PERSON_NAME]" at bounding box center [775, 469] width 96 height 12
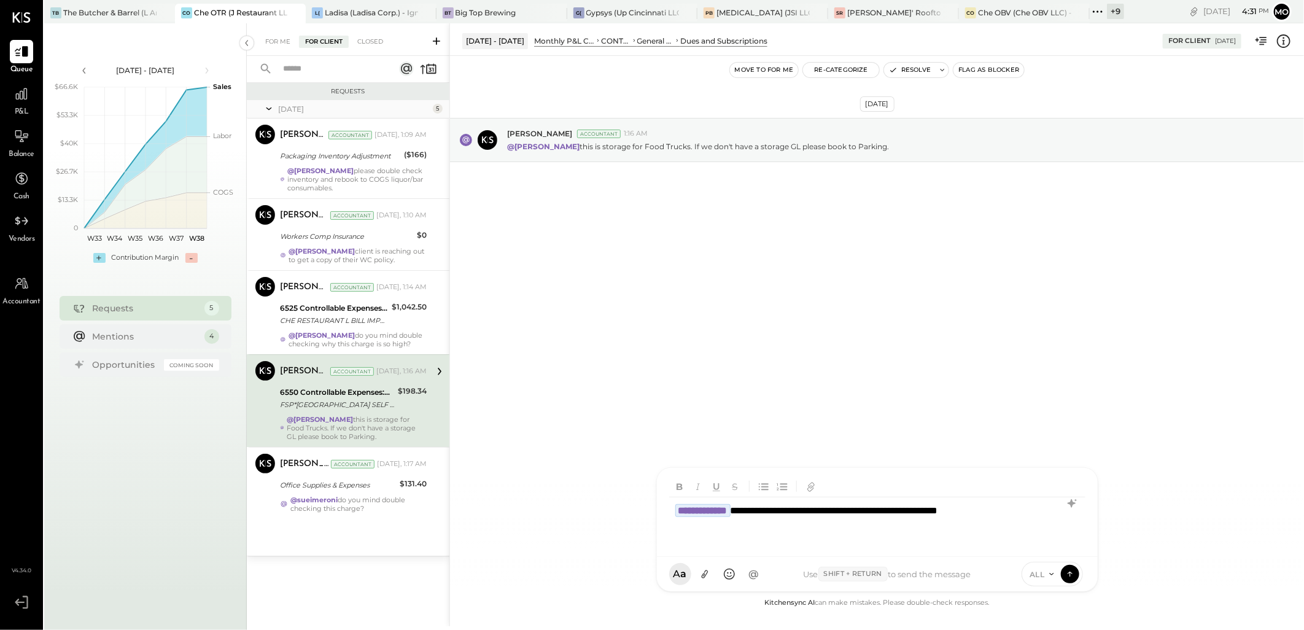
click at [943, 510] on div "**********" at bounding box center [877, 521] width 416 height 49
click at [1068, 578] on icon at bounding box center [1069, 573] width 11 height 12
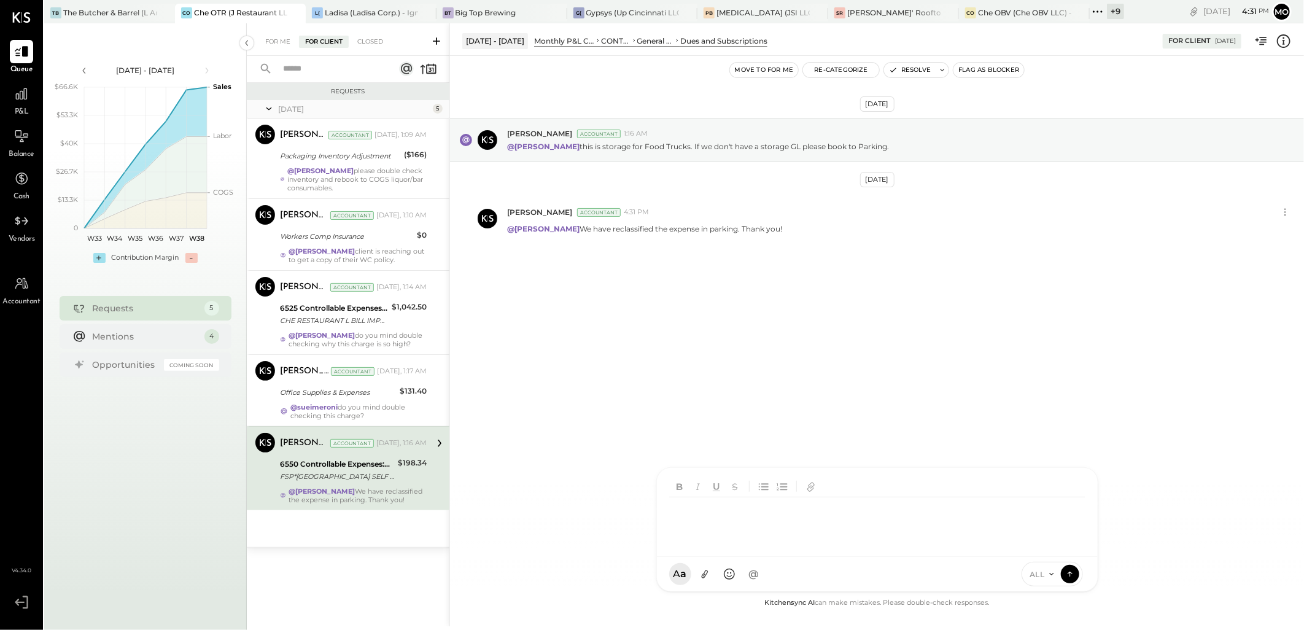
click at [911, 70] on button "Resolve" at bounding box center [910, 70] width 52 height 15
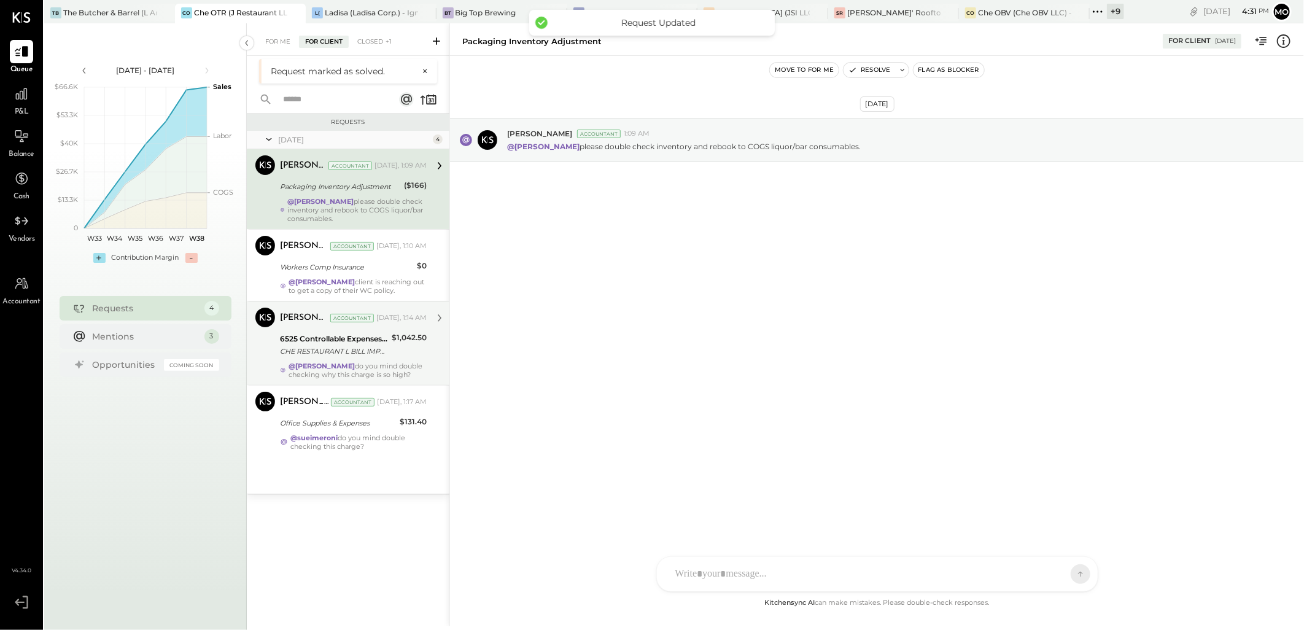
click at [420, 372] on div "@Mohammadsalkin Ansari do you mind double checking why this charge is so high?" at bounding box center [357, 369] width 138 height 17
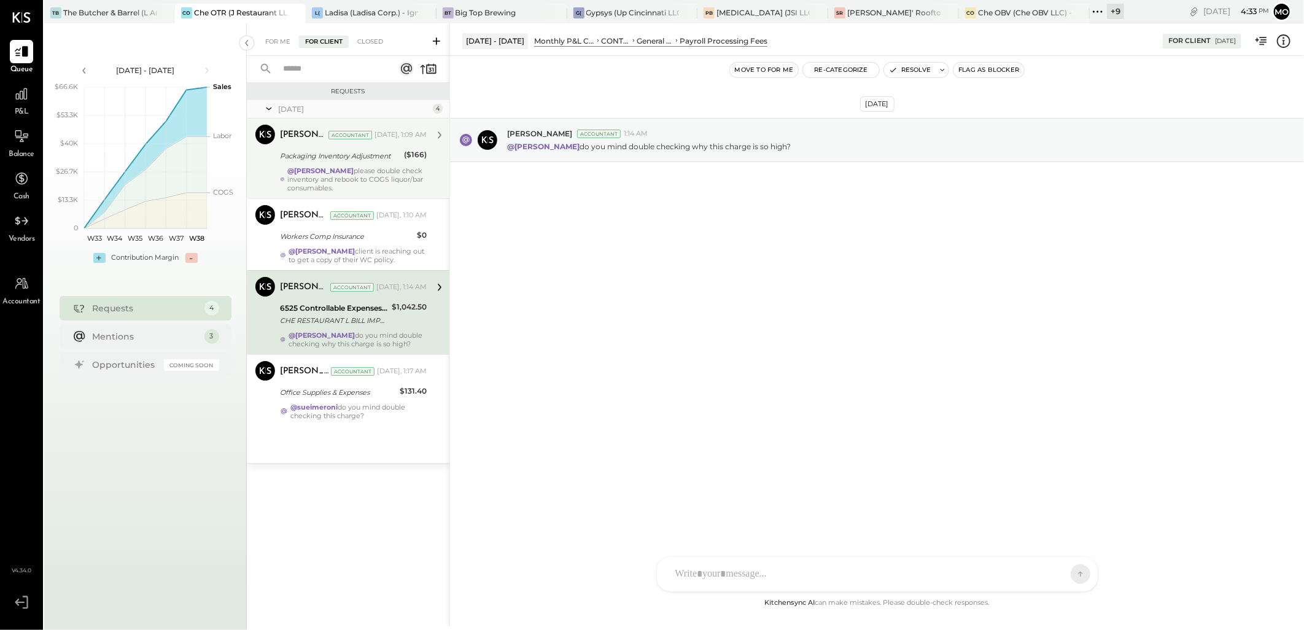
click at [365, 157] on div "Packaging Inventory Adjustment" at bounding box center [340, 156] width 120 height 12
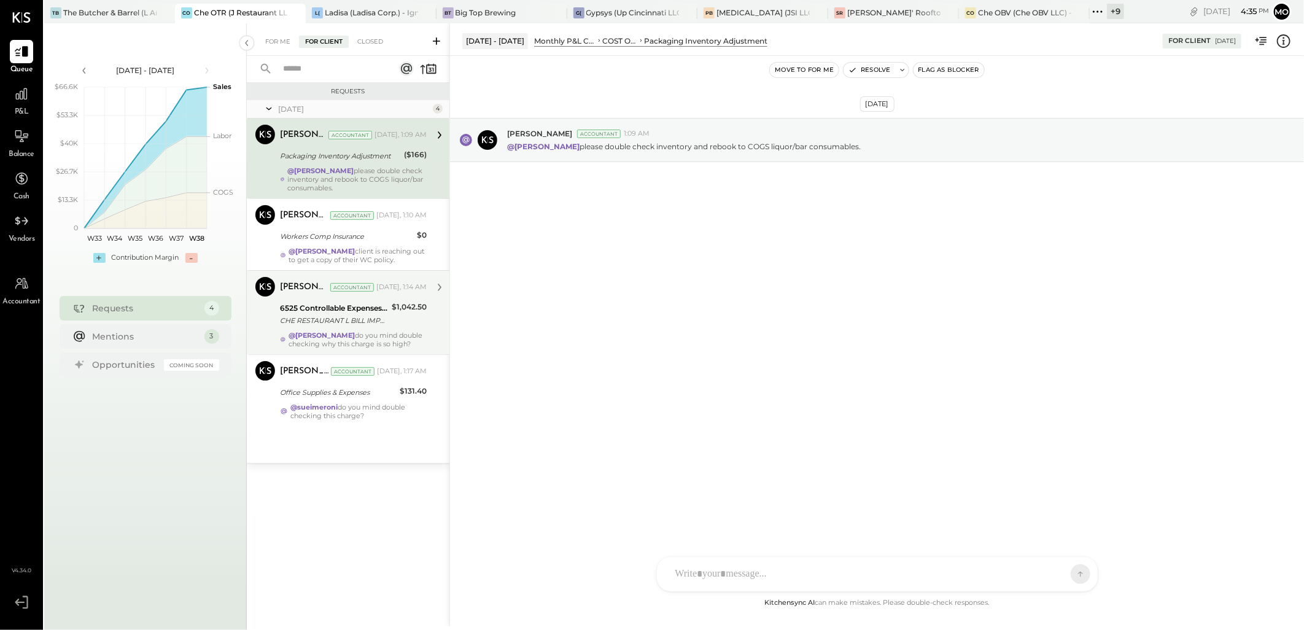
click at [709, 565] on div at bounding box center [866, 573] width 394 height 27
click at [753, 517] on span "[PERSON_NAME]" at bounding box center [775, 518] width 96 height 12
click at [1070, 573] on icon at bounding box center [1069, 573] width 11 height 12
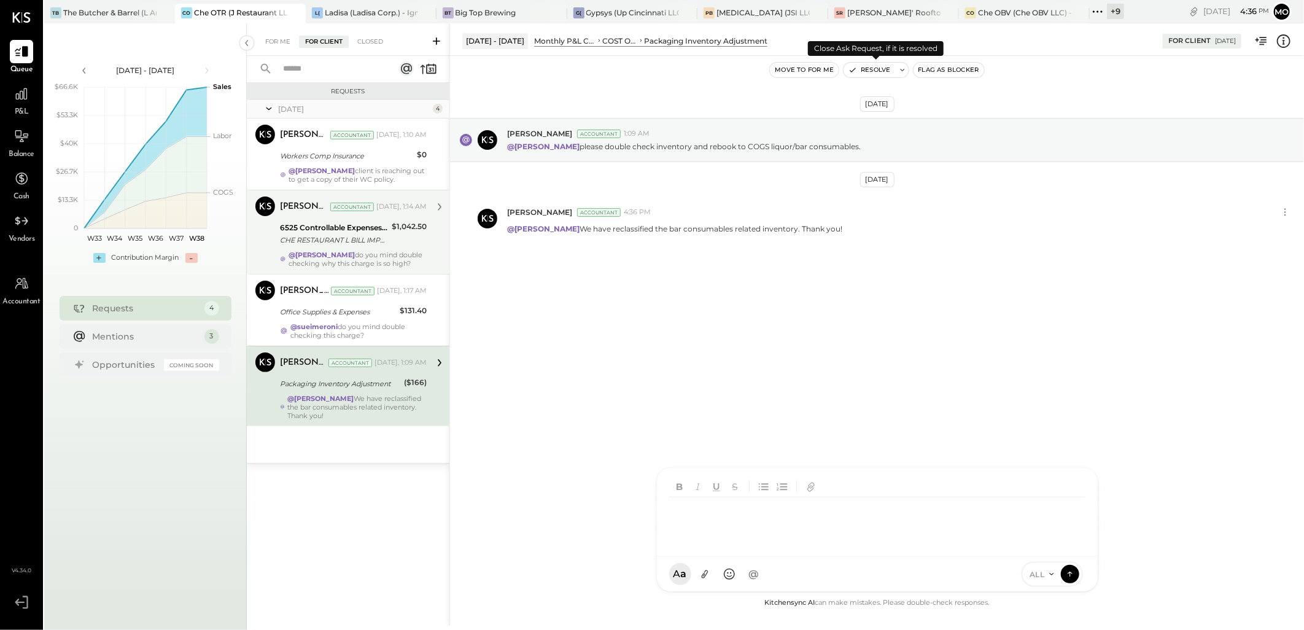
click at [879, 72] on button "Resolve" at bounding box center [869, 70] width 52 height 15
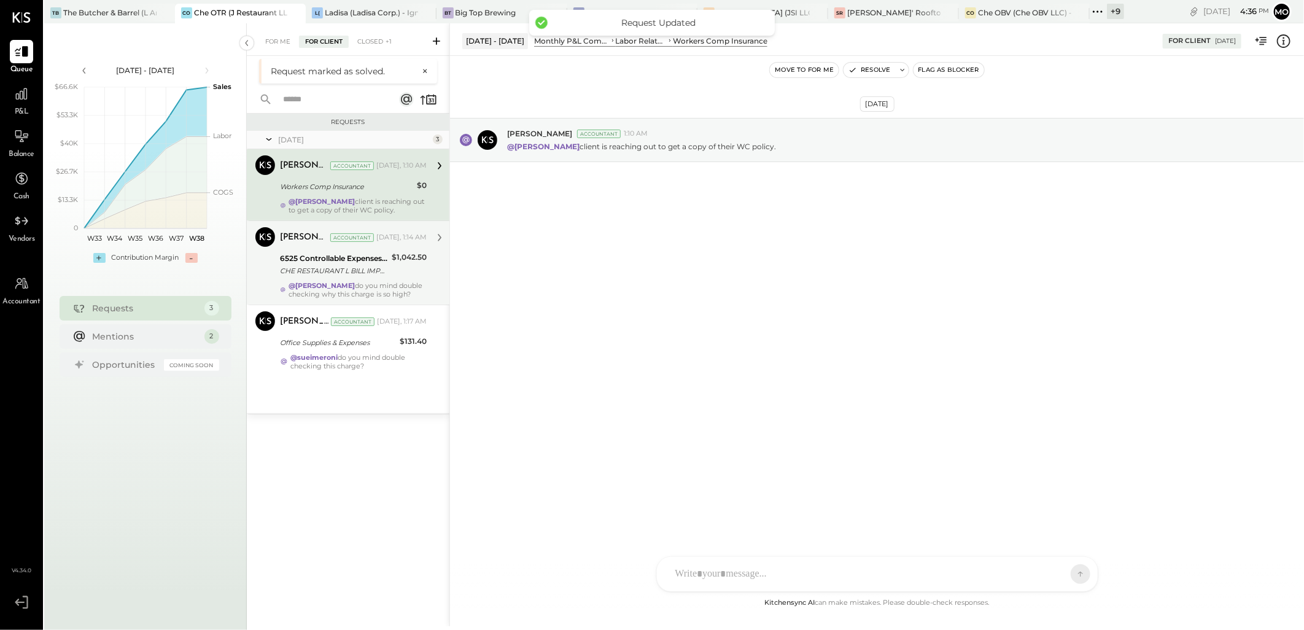
click at [347, 201] on strong "@[PERSON_NAME]" at bounding box center [321, 201] width 66 height 9
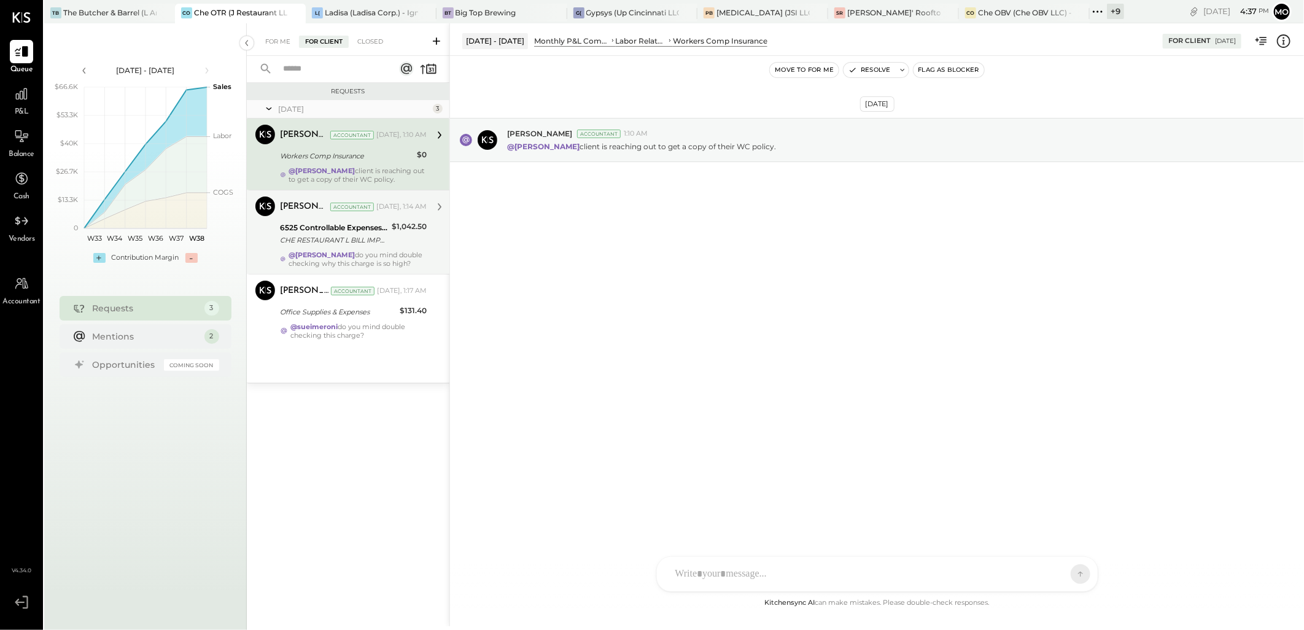
click at [365, 234] on div "6525 Controllable Expenses:General & Administrative Expenses:Payroll Processing…" at bounding box center [334, 228] width 108 height 12
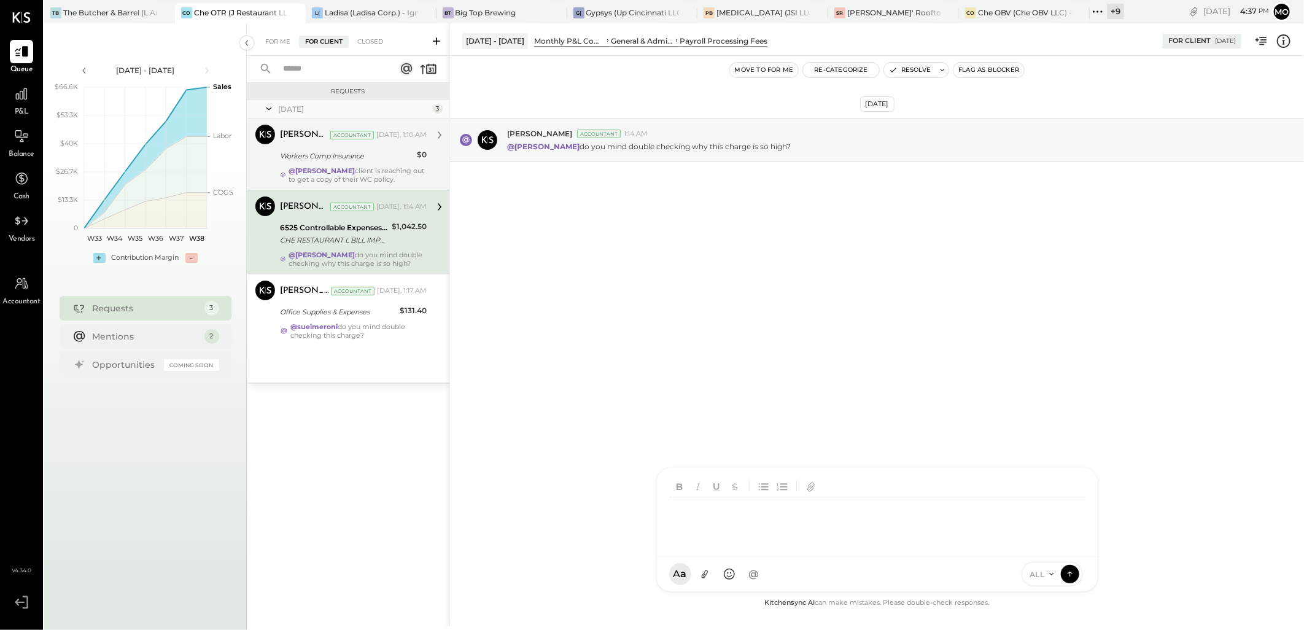
click at [698, 546] on div at bounding box center [879, 521] width 421 height 49
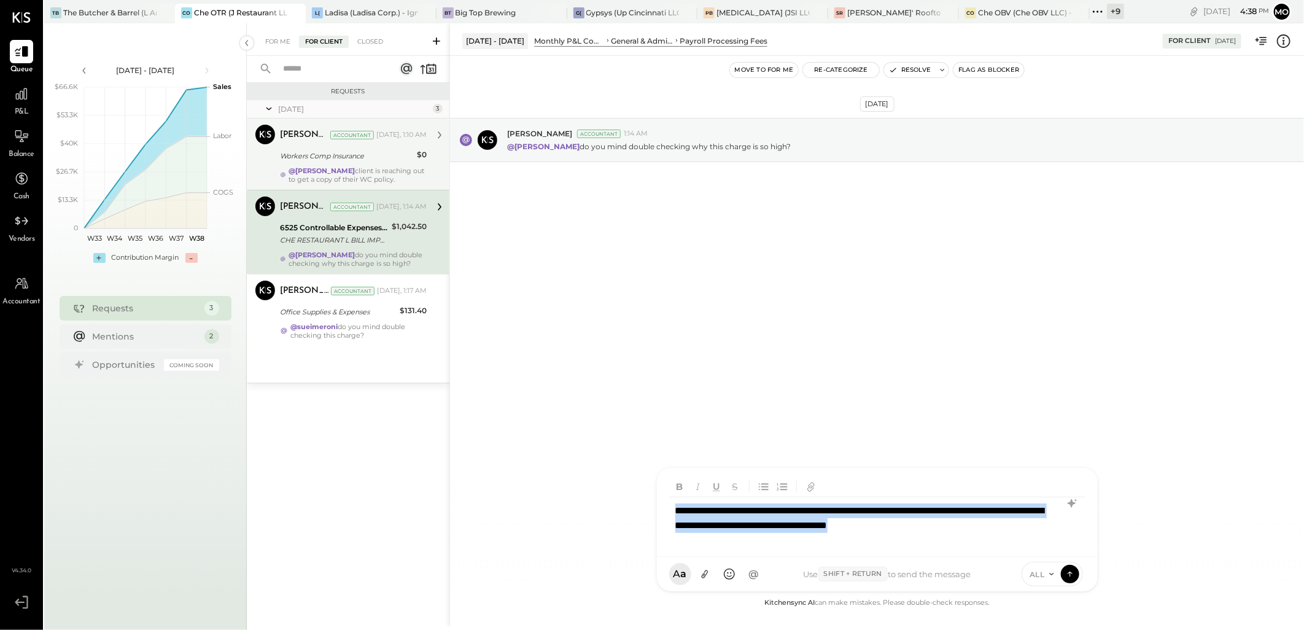
drag, startPoint x: 1021, startPoint y: 525, endPoint x: 705, endPoint y: 501, distance: 317.5
click at [673, 501] on div "**********" at bounding box center [877, 521] width 416 height 49
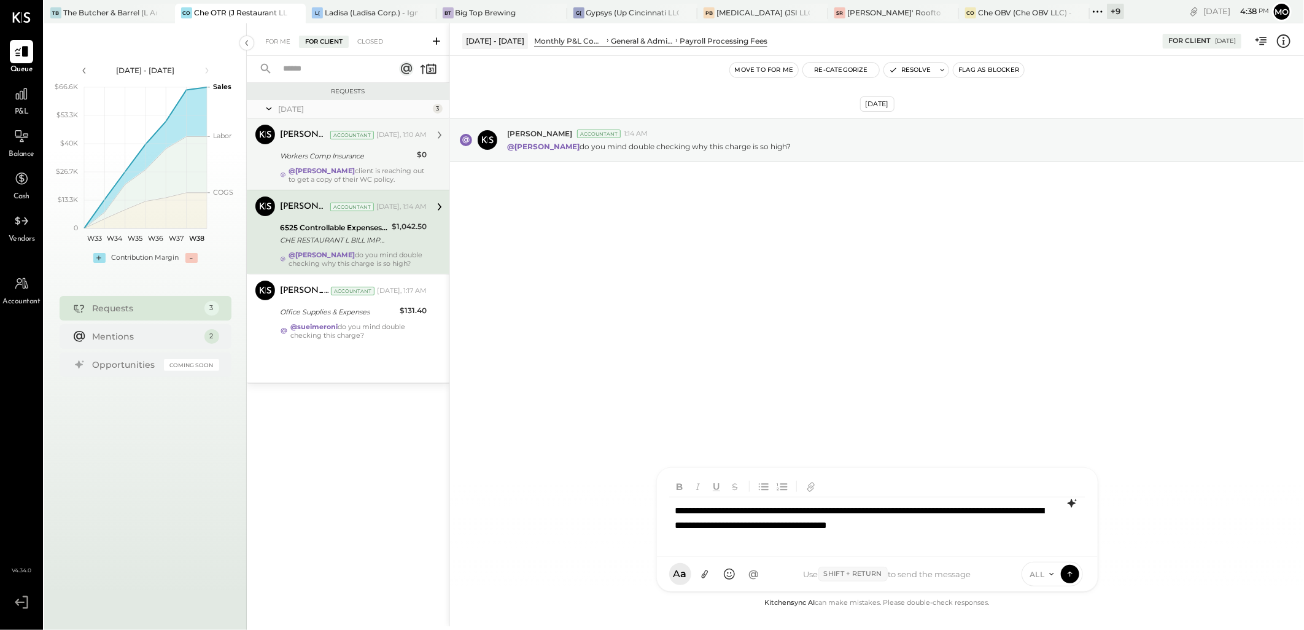
click at [1070, 496] on icon at bounding box center [1071, 503] width 15 height 15
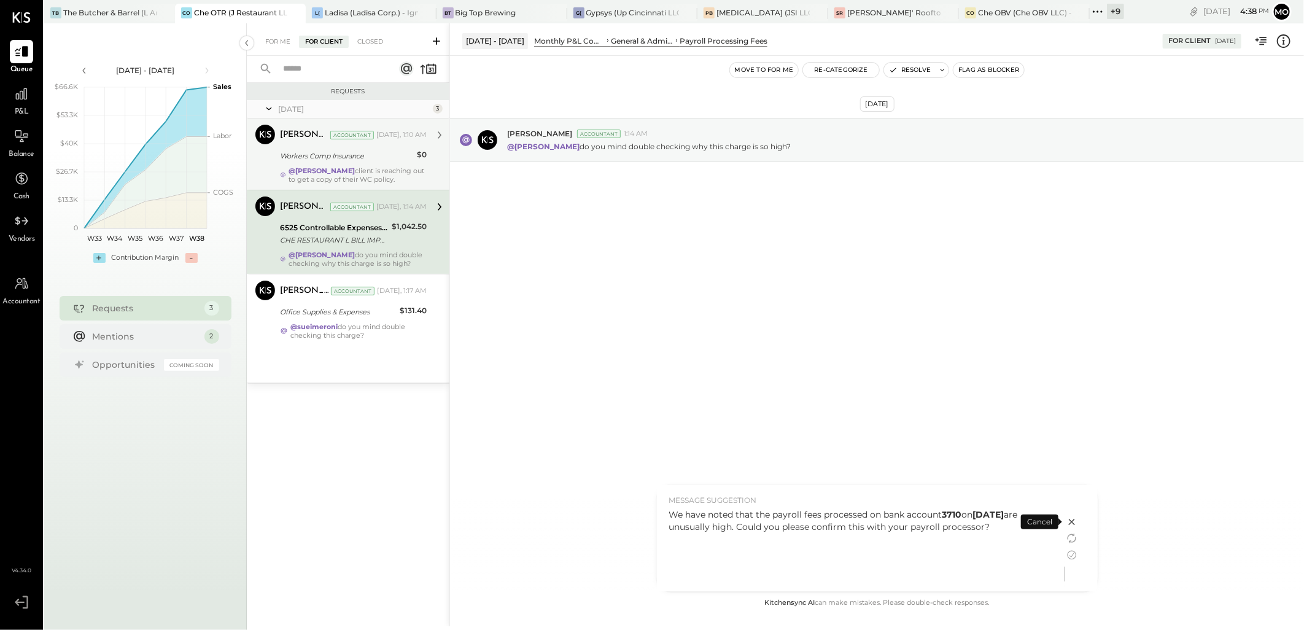
click at [754, 541] on div "We have noted that the payroll fees processed on bank account 3710 on [DATE] ar…" at bounding box center [860, 546] width 383 height 77
drag, startPoint x: 694, startPoint y: 517, endPoint x: 1031, endPoint y: 530, distance: 337.2
click at [1031, 530] on div "We have noted that the payroll fees processed on bank account 3710 on [DATE] ar…" at bounding box center [860, 520] width 383 height 25
copy div "We have noted that the payroll fees processed on bank account 3710 on [DATE] ar…"
click at [1069, 518] on icon at bounding box center [1071, 521] width 15 height 15
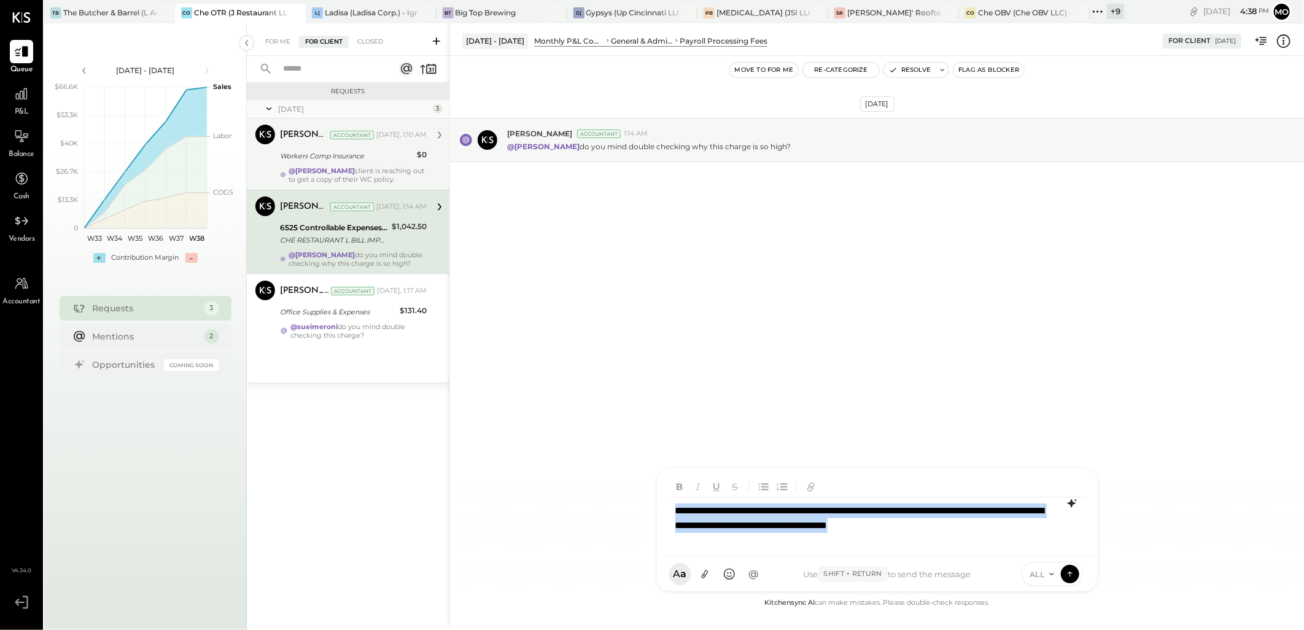
drag, startPoint x: 677, startPoint y: 506, endPoint x: 1022, endPoint y: 547, distance: 347.3
click at [1022, 547] on div "**********" at bounding box center [877, 512] width 441 height 89
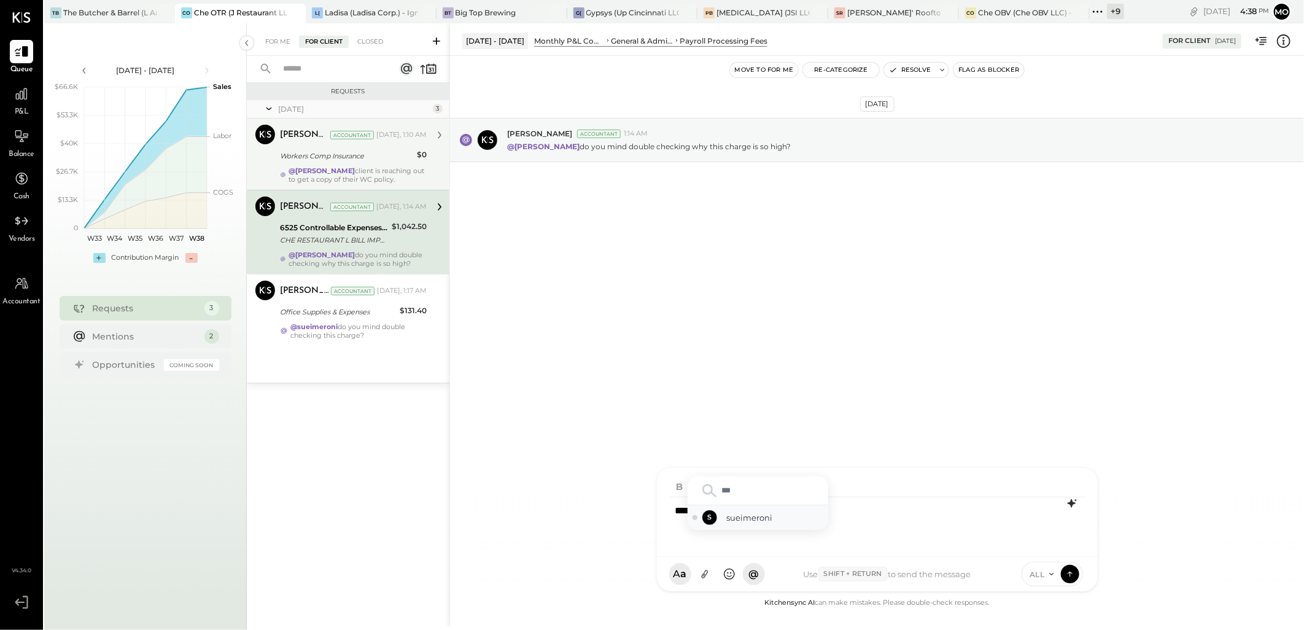
drag, startPoint x: 744, startPoint y: 517, endPoint x: 896, endPoint y: 501, distance: 153.1
click at [745, 517] on span "sueimeroni" at bounding box center [775, 518] width 96 height 12
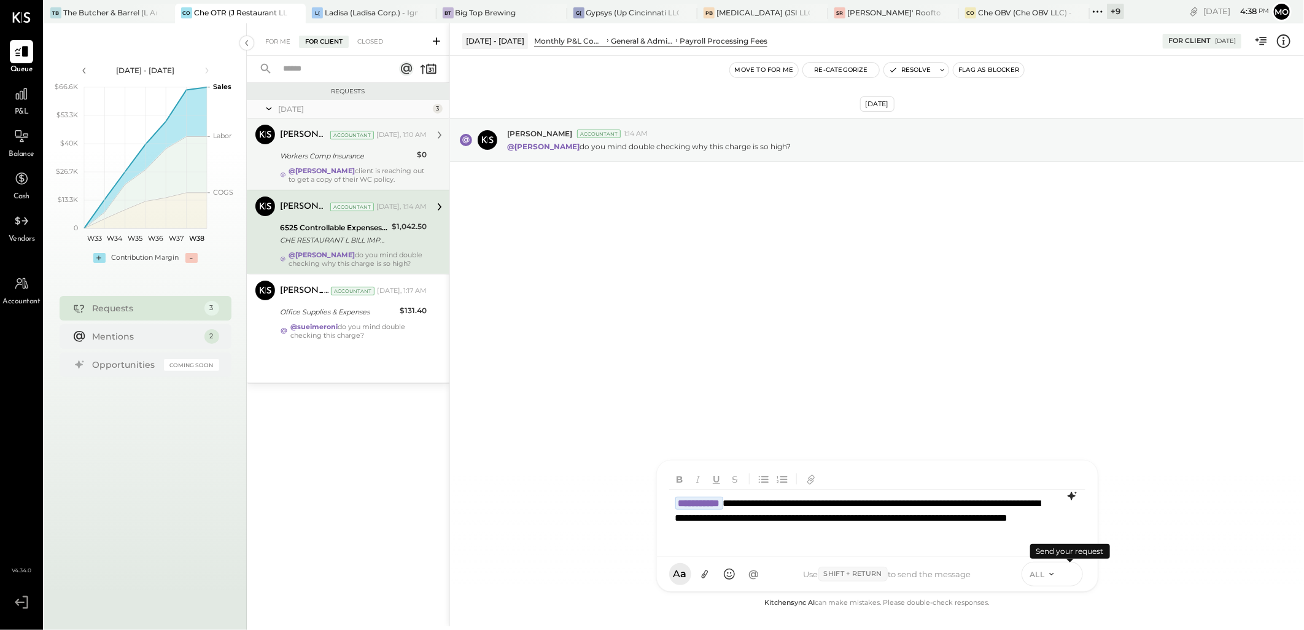
click at [1072, 576] on icon at bounding box center [1069, 573] width 11 height 12
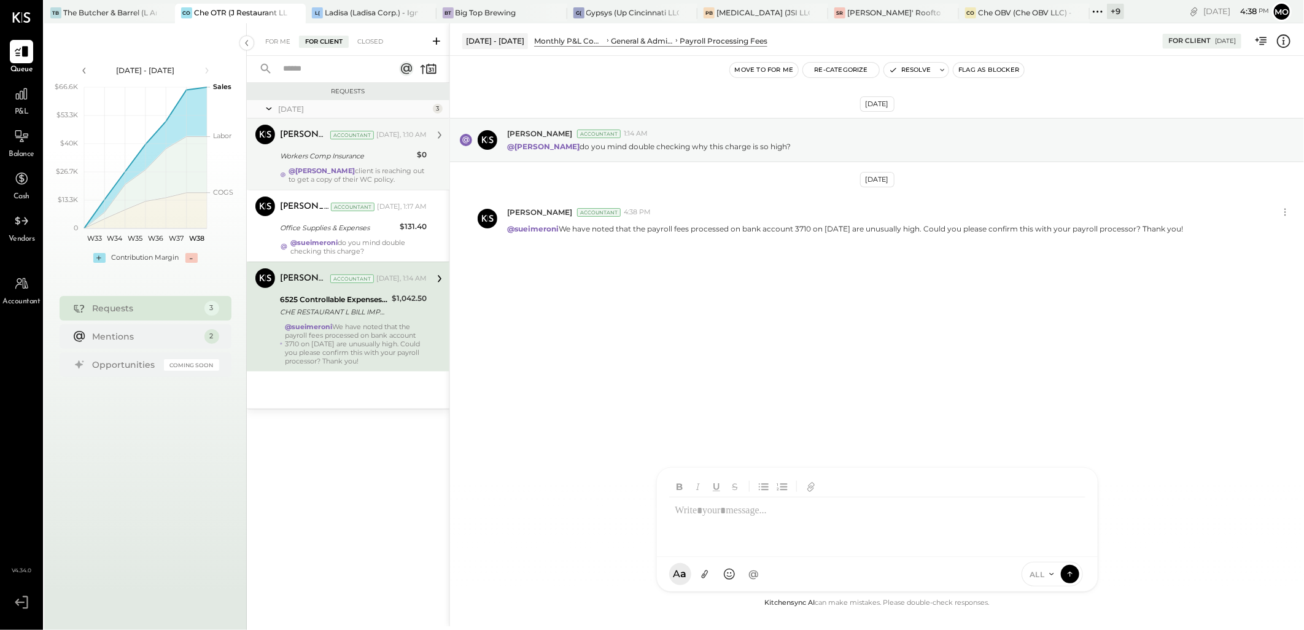
click at [305, 161] on div "Workers Comp Insurance" at bounding box center [346, 156] width 133 height 12
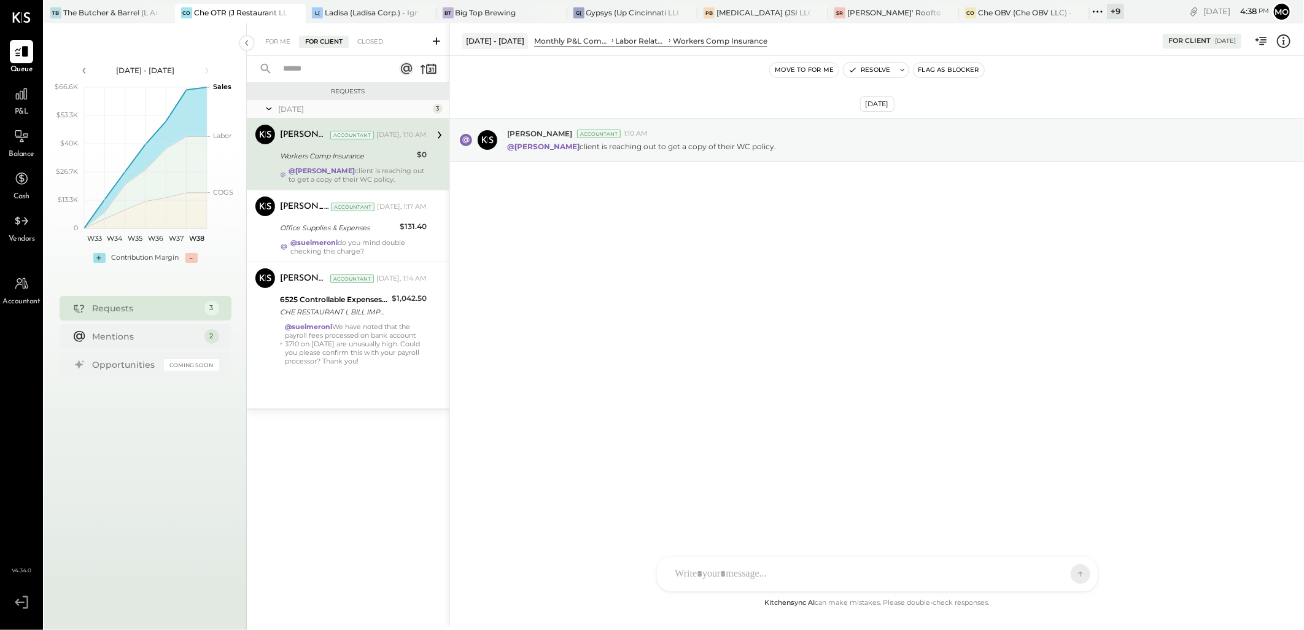
click at [720, 577] on div at bounding box center [866, 573] width 394 height 27
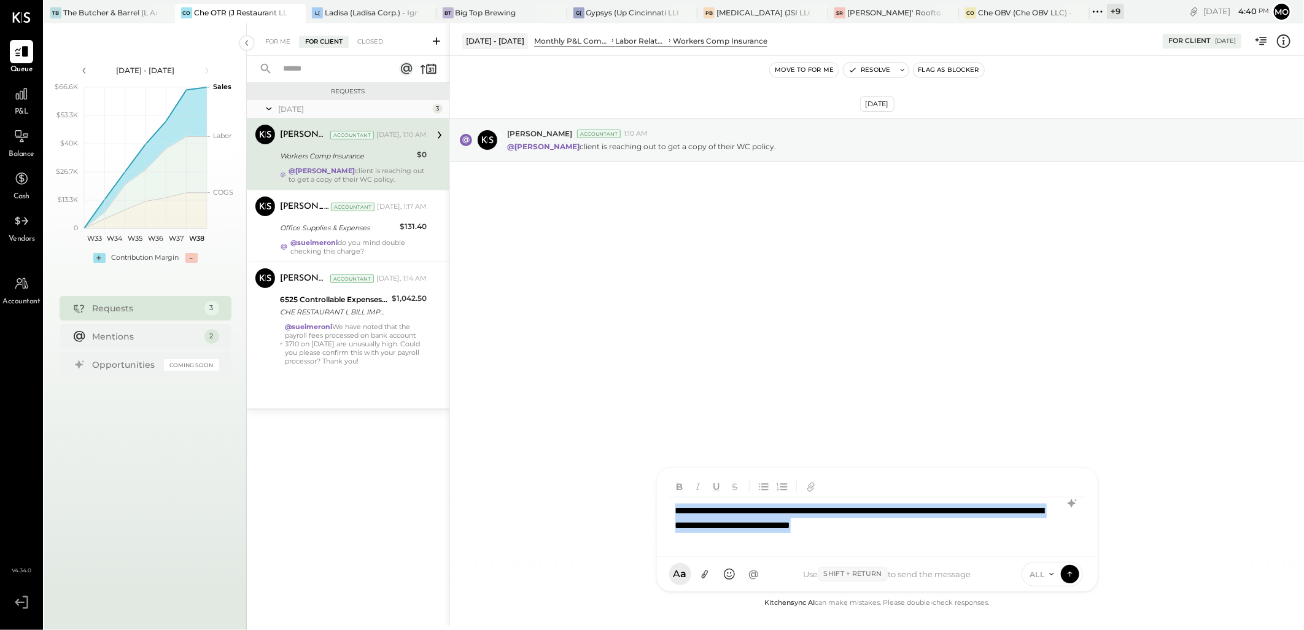
drag, startPoint x: 961, startPoint y: 530, endPoint x: 641, endPoint y: 496, distance: 321.6
click at [641, 496] on div "**********" at bounding box center [876, 324] width 854 height 603
click at [1067, 509] on icon at bounding box center [1071, 503] width 15 height 15
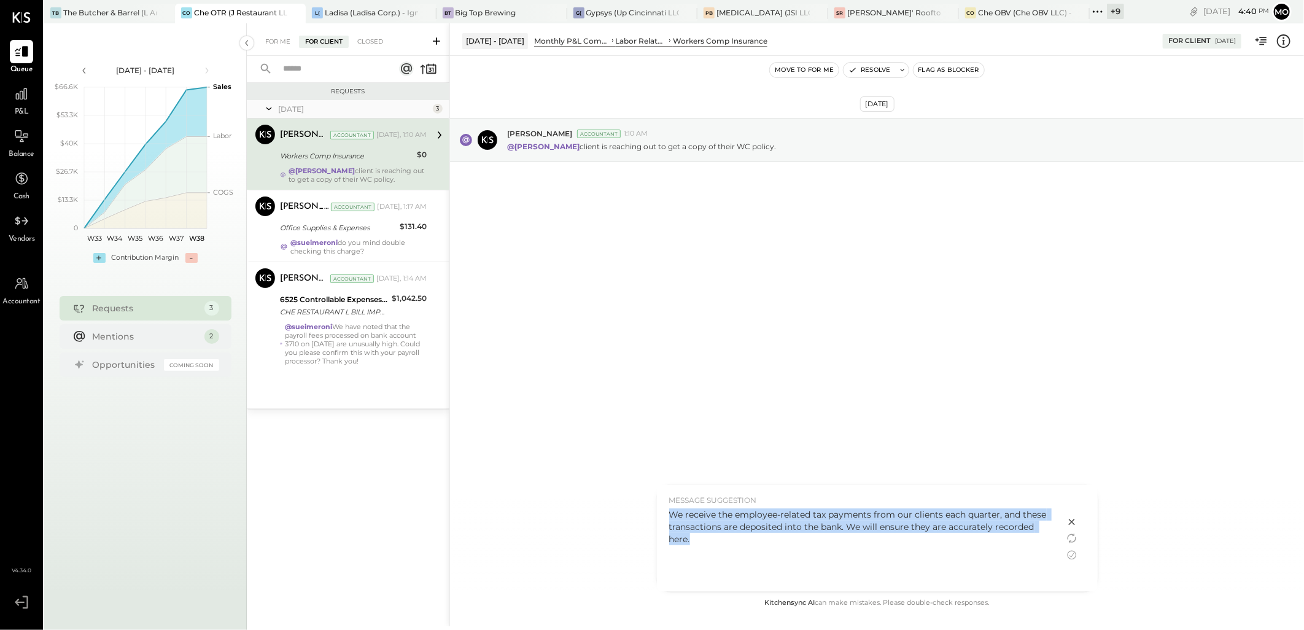
drag, startPoint x: 673, startPoint y: 514, endPoint x: 743, endPoint y: 555, distance: 82.0
click at [743, 555] on div "We receive the employee-related tax payments from our clients each quarter, and…" at bounding box center [860, 546] width 383 height 77
click at [1068, 518] on icon at bounding box center [1071, 521] width 15 height 15
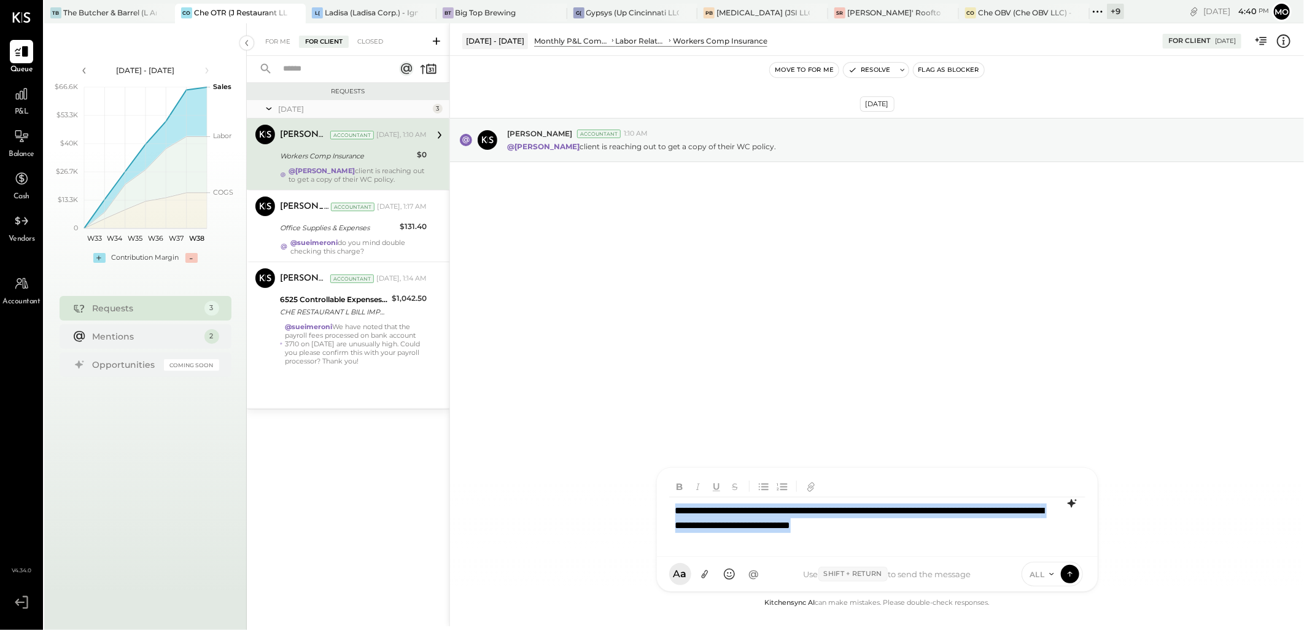
drag, startPoint x: 670, startPoint y: 511, endPoint x: 973, endPoint y: 540, distance: 304.5
click at [973, 540] on div "**********" at bounding box center [877, 521] width 416 height 49
drag, startPoint x: 933, startPoint y: 512, endPoint x: 635, endPoint y: 506, distance: 298.3
click at [635, 506] on div "**********" at bounding box center [876, 324] width 854 height 603
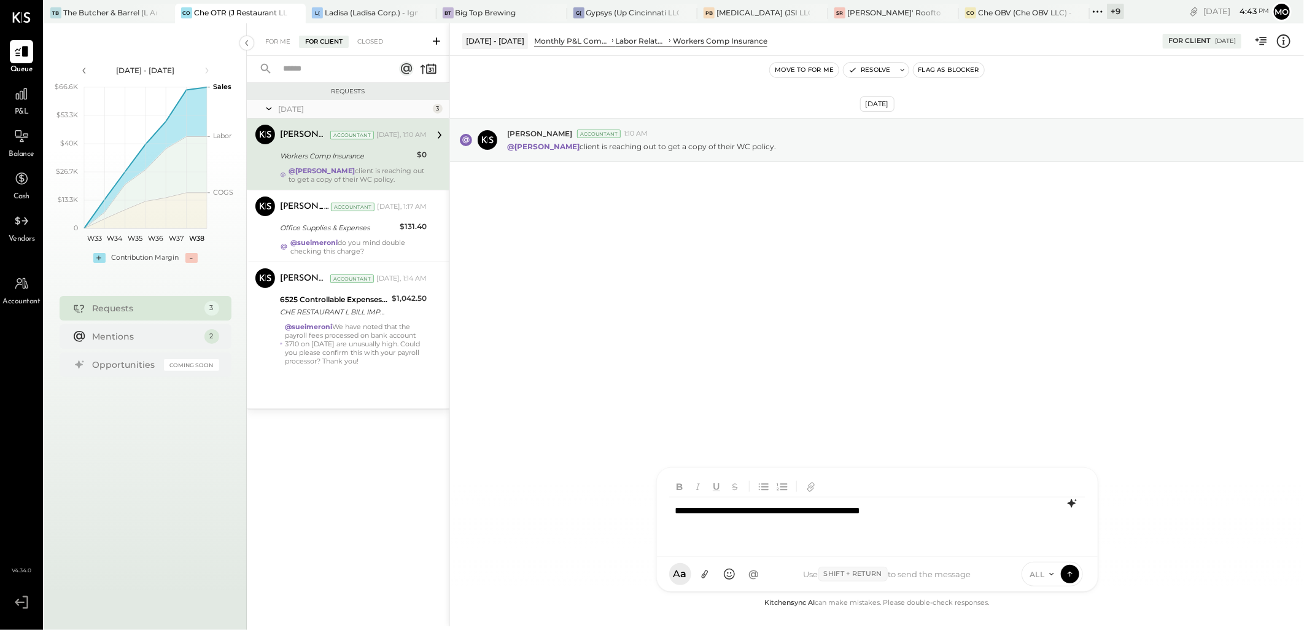
click at [1076, 500] on icon at bounding box center [1075, 500] width 2 height 2
click at [693, 526] on div "Could you please provide us with a copy of the WC Policy? We would greatly appr…" at bounding box center [860, 520] width 383 height 25
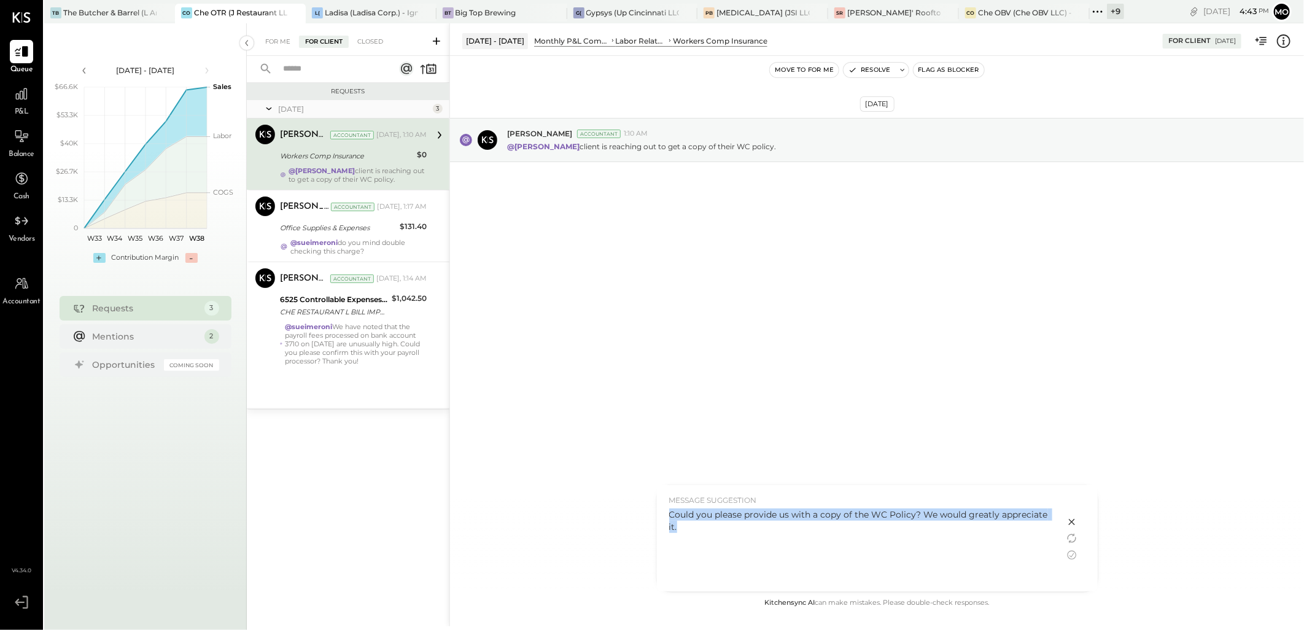
drag, startPoint x: 670, startPoint y: 512, endPoint x: 709, endPoint y: 547, distance: 52.7
click at [709, 547] on div "Could you please provide us with a copy of the WC Policy? We would greatly appr…" at bounding box center [860, 546] width 383 height 77
copy div "Could you please provide us with a copy of the WC Policy? We would greatly appr…"
click at [1073, 517] on icon at bounding box center [1071, 521] width 15 height 15
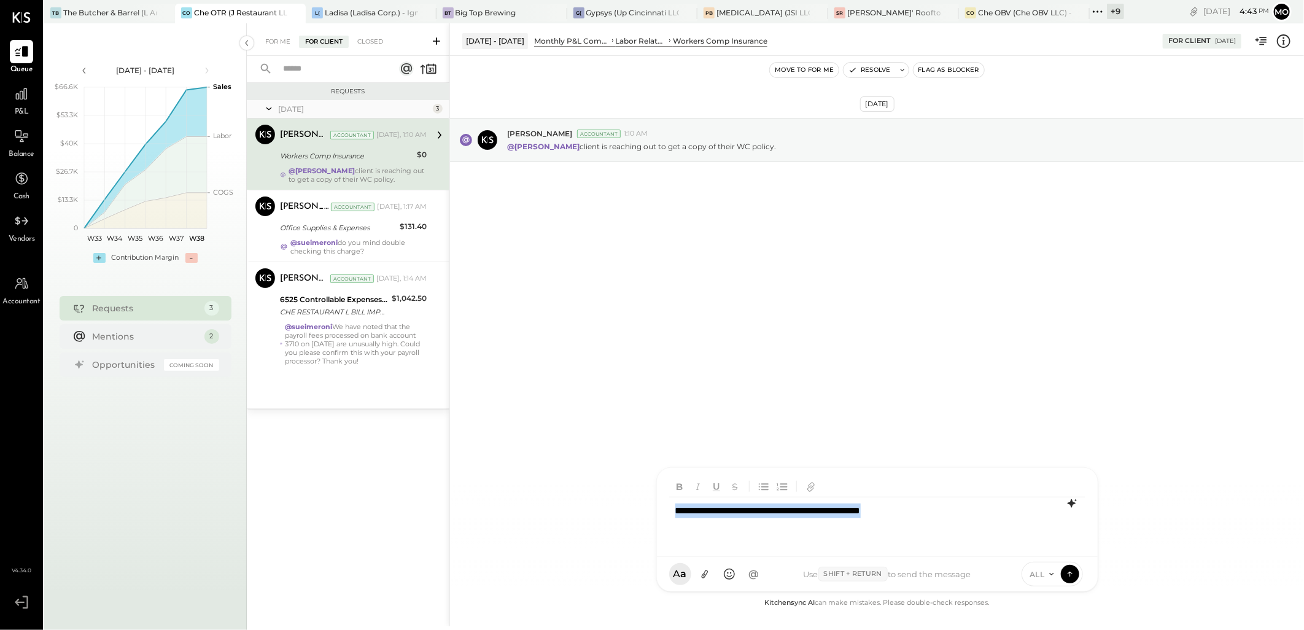
drag, startPoint x: 933, startPoint y: 510, endPoint x: 616, endPoint y: 512, distance: 317.3
click at [616, 512] on div "**********" at bounding box center [876, 324] width 854 height 603
type input "***"
click at [752, 519] on span "sueimeroni" at bounding box center [775, 518] width 96 height 12
click at [1067, 571] on icon at bounding box center [1069, 573] width 11 height 12
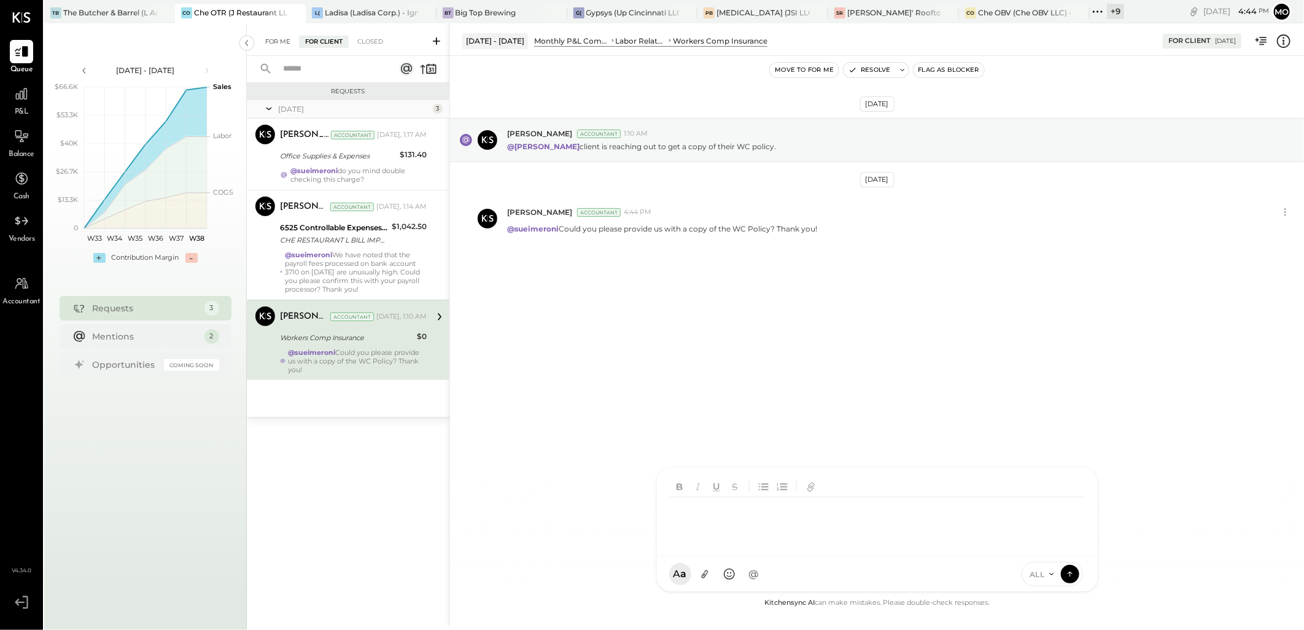
click at [274, 39] on div "For Me" at bounding box center [277, 42] width 37 height 12
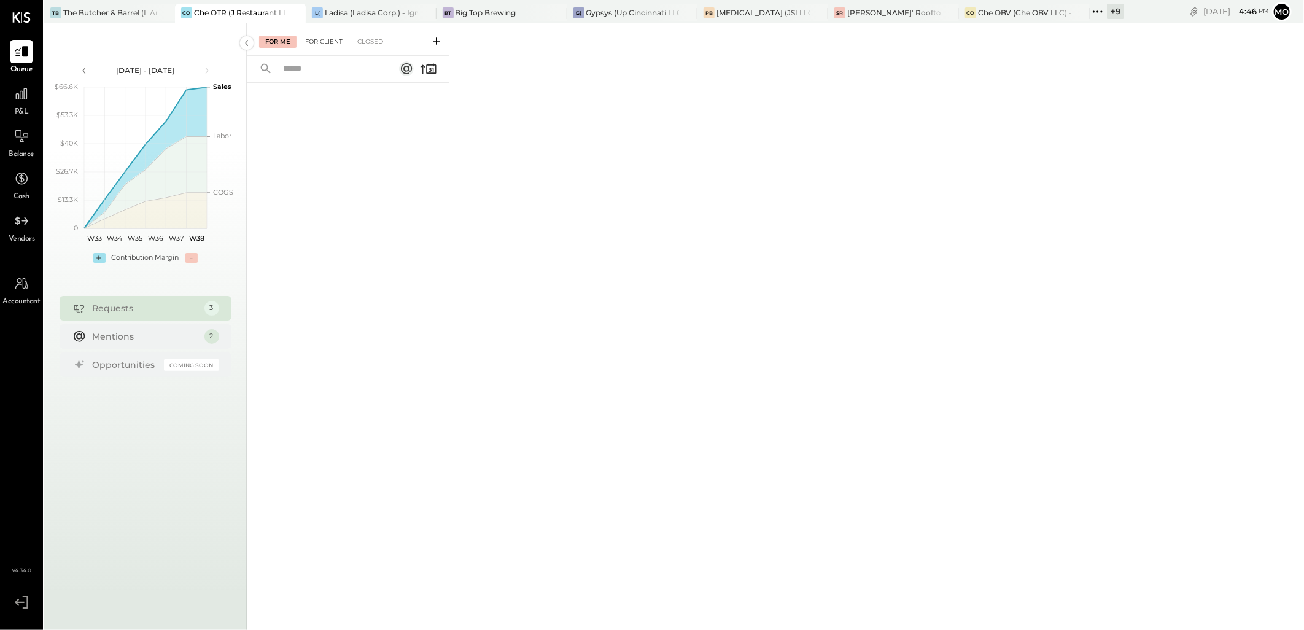
click at [315, 40] on div "For Client" at bounding box center [324, 42] width 50 height 12
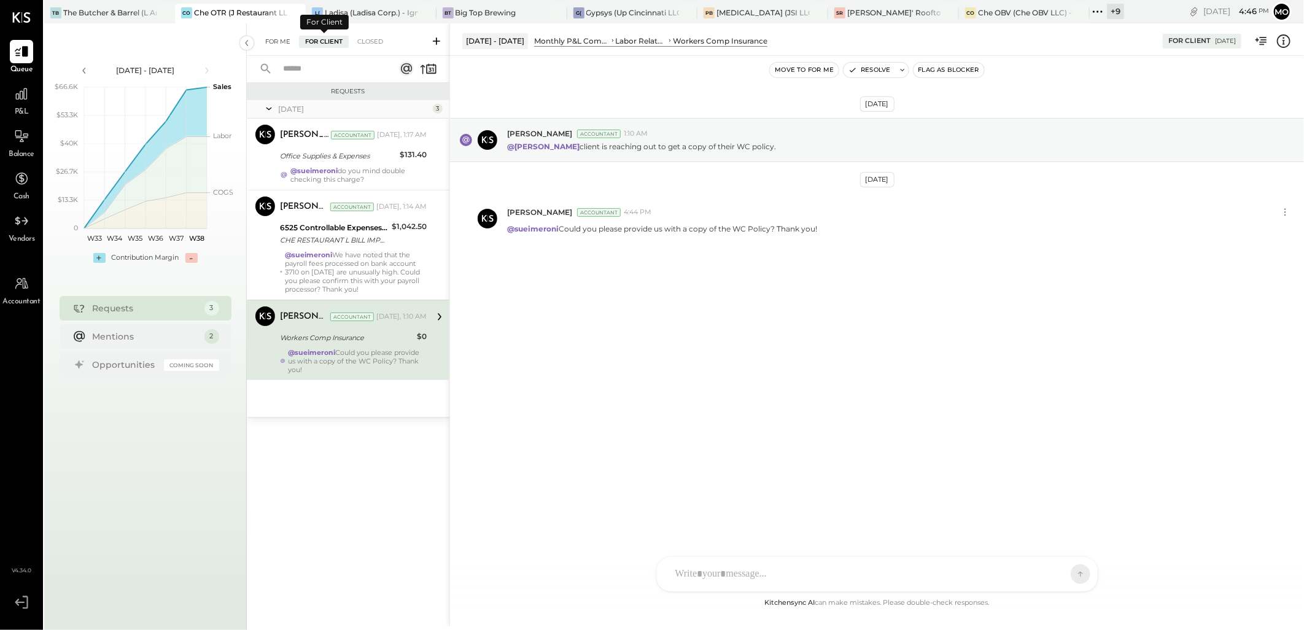
click at [283, 40] on div "For Me" at bounding box center [277, 42] width 37 height 12
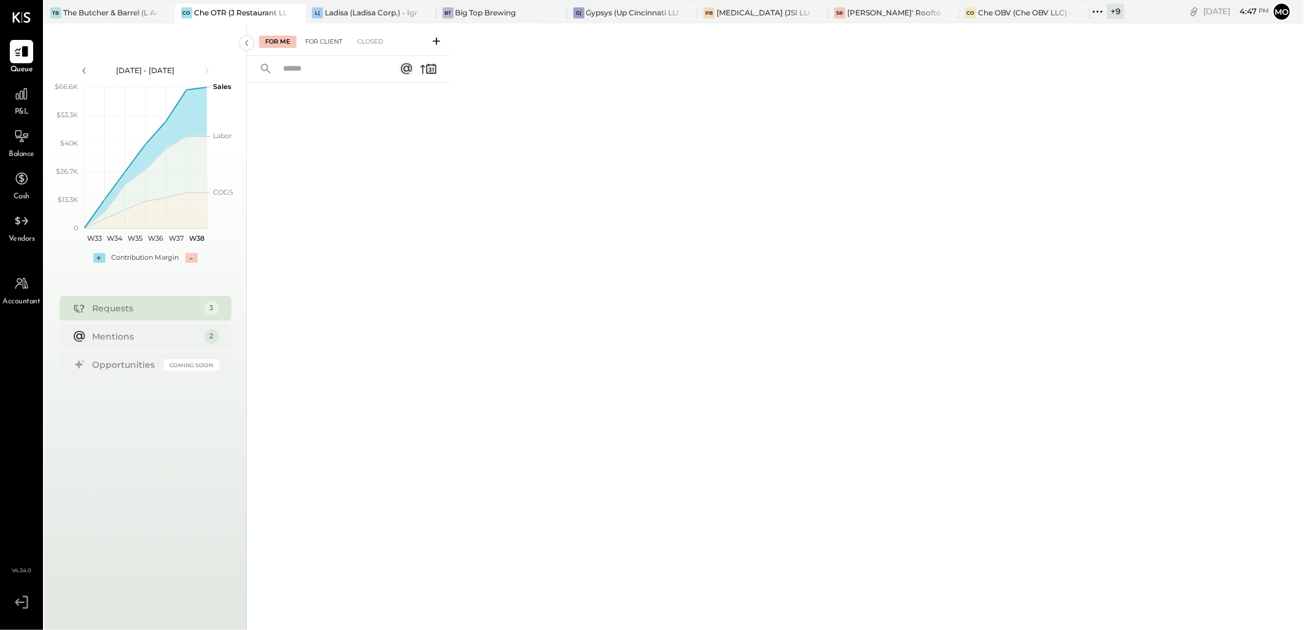
click at [323, 42] on div "For Client" at bounding box center [324, 42] width 50 height 12
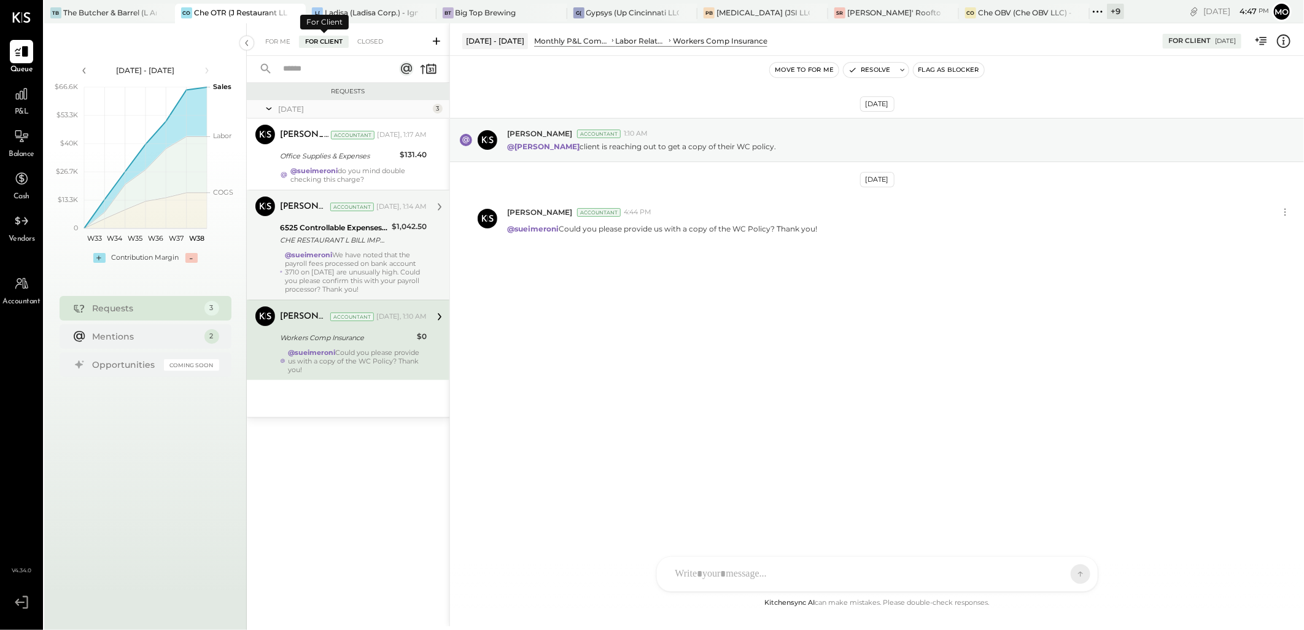
click at [328, 271] on div "@sueimeroni We have noted that the payroll fees processed on bank account 3710 …" at bounding box center [356, 271] width 142 height 43
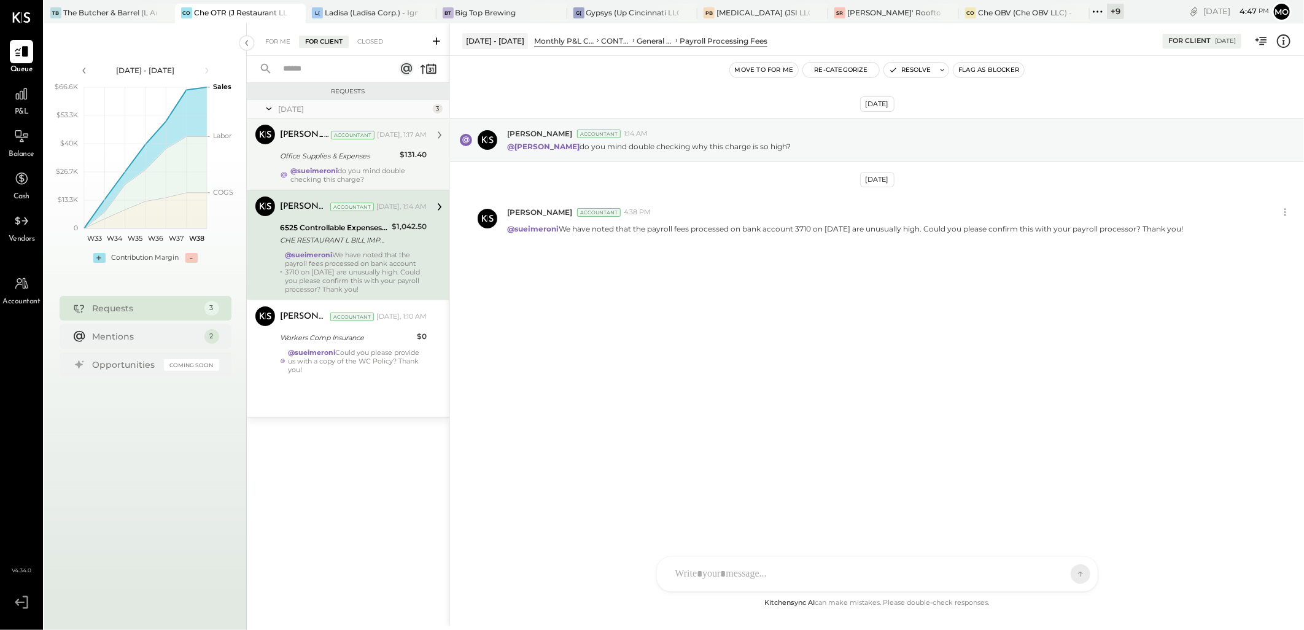
click at [321, 174] on strong "@sueimeroni" at bounding box center [313, 170] width 47 height 9
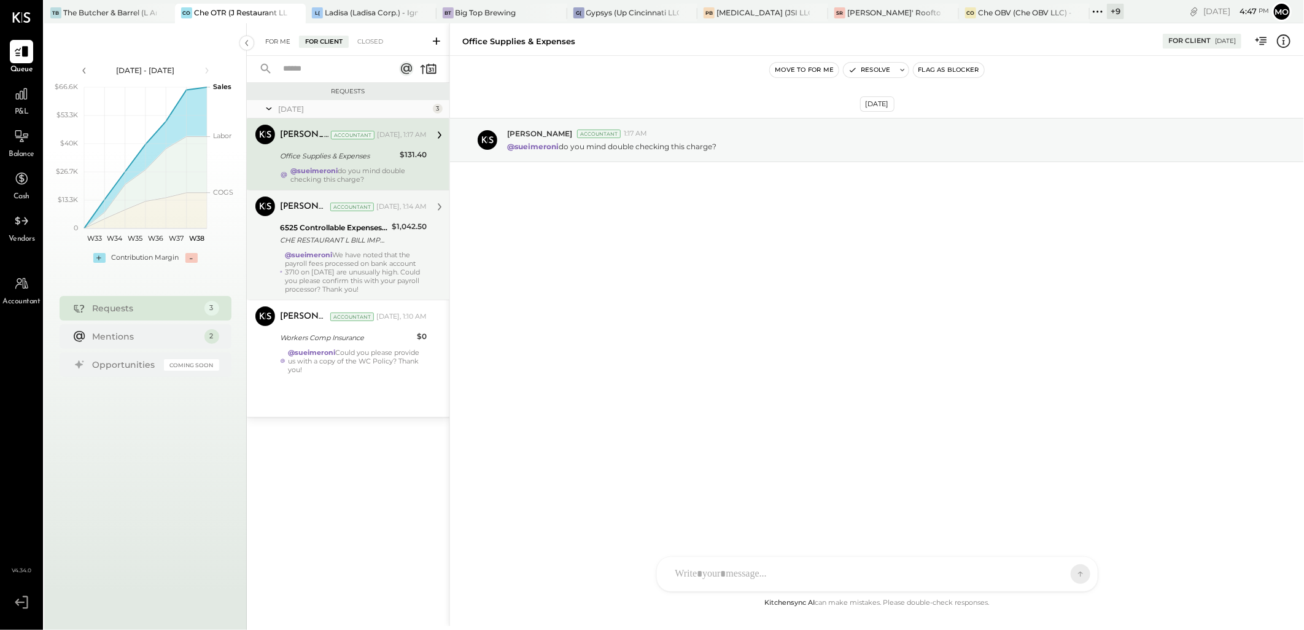
click at [284, 38] on div "For Me" at bounding box center [277, 42] width 37 height 12
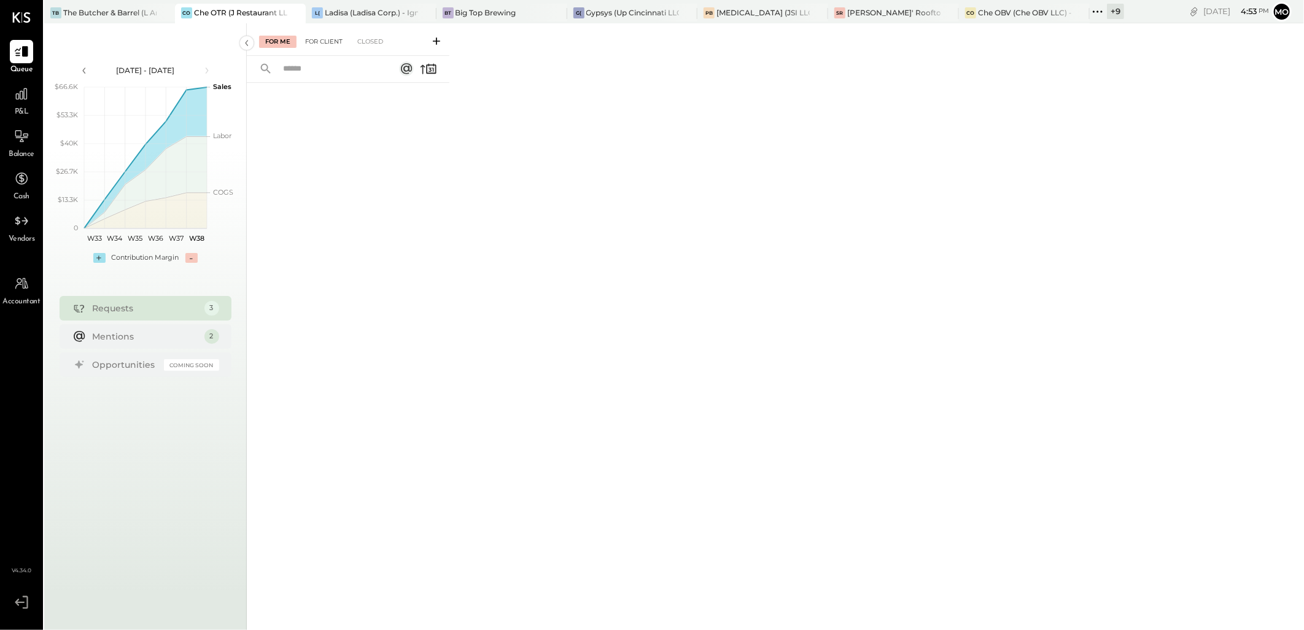
click at [323, 36] on div "For Client" at bounding box center [324, 42] width 50 height 12
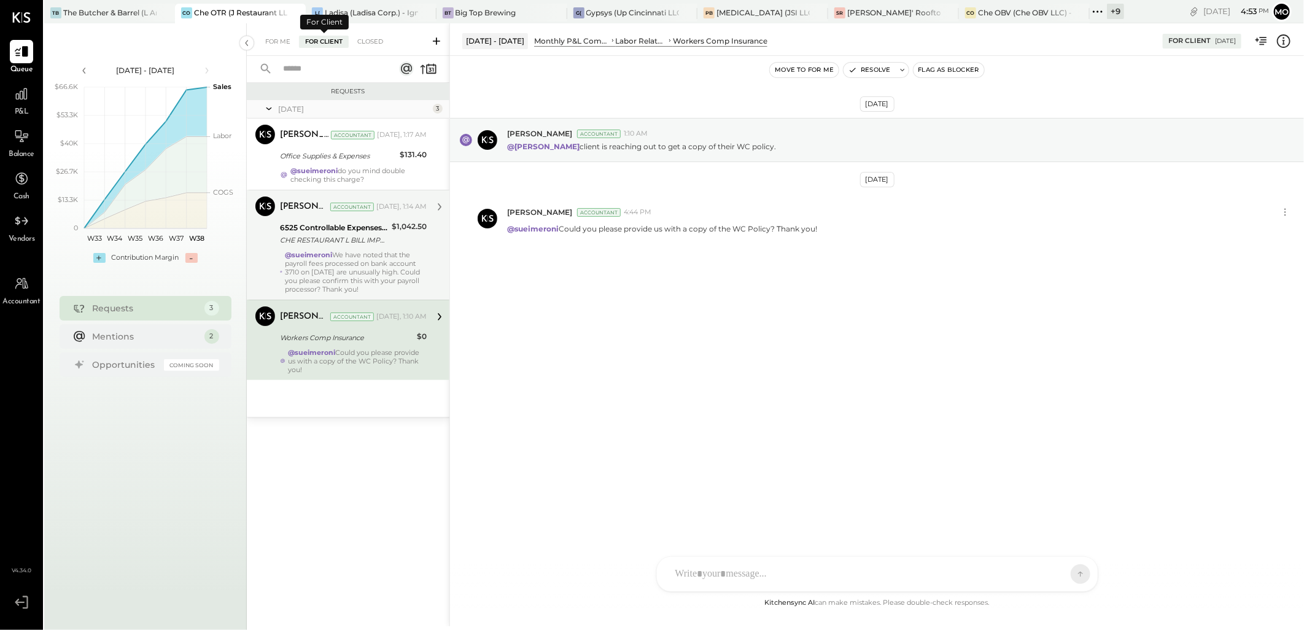
click at [359, 250] on div "@sueimeroni We have noted that the payroll fees processed on bank account 3710 …" at bounding box center [356, 271] width 142 height 43
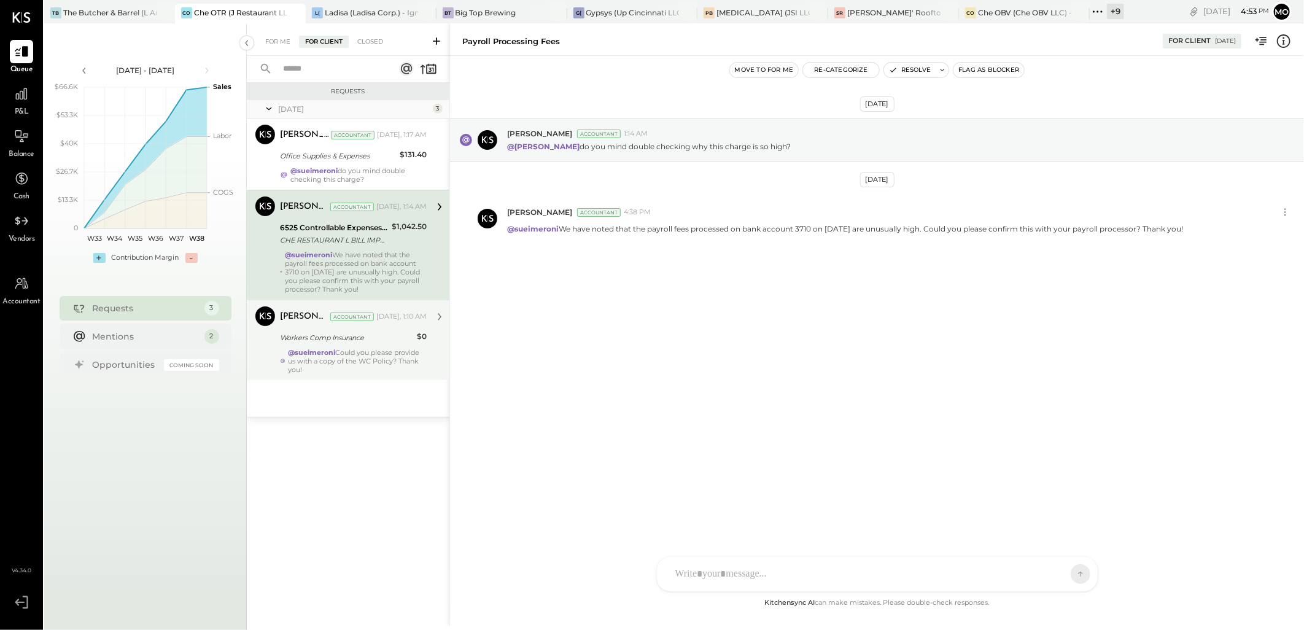
click at [357, 346] on div "[PERSON_NAME] Accountant [DATE], 1:10 AM Workers Comp Insurance $0 @sueimeroni …" at bounding box center [353, 340] width 147 height 68
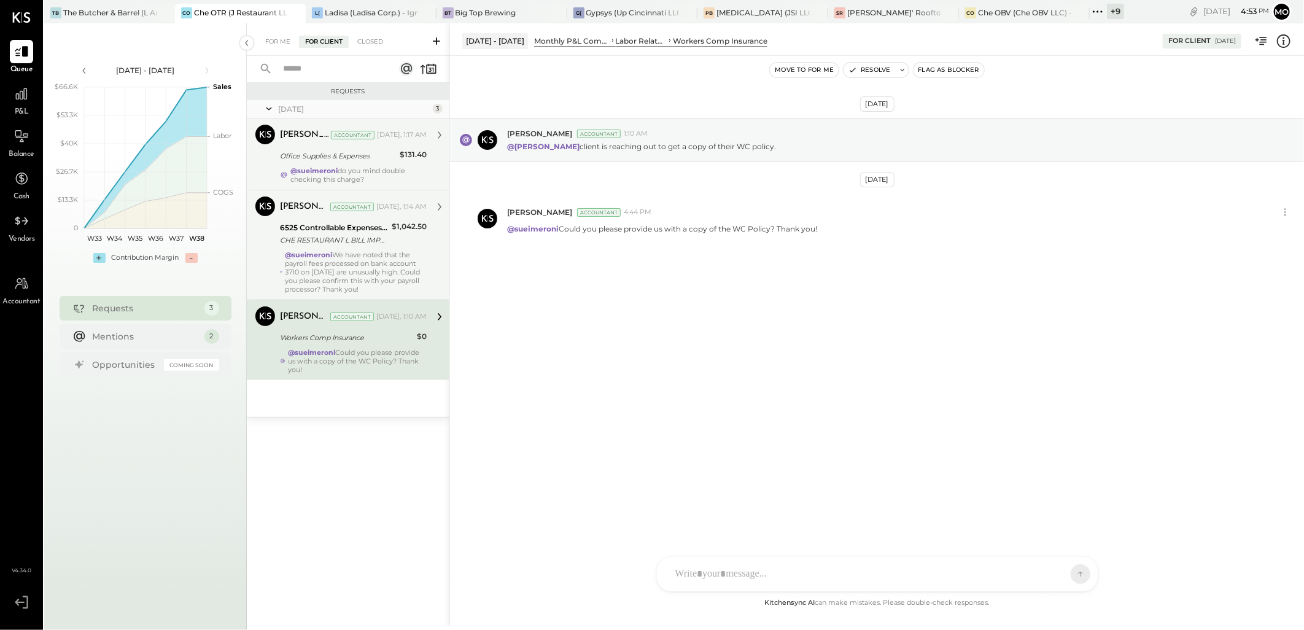
click at [357, 146] on div "[PERSON_NAME] Accountant [DATE], 1:17 AM Office Supplies & Expenses $131.40 @su…" at bounding box center [353, 154] width 147 height 59
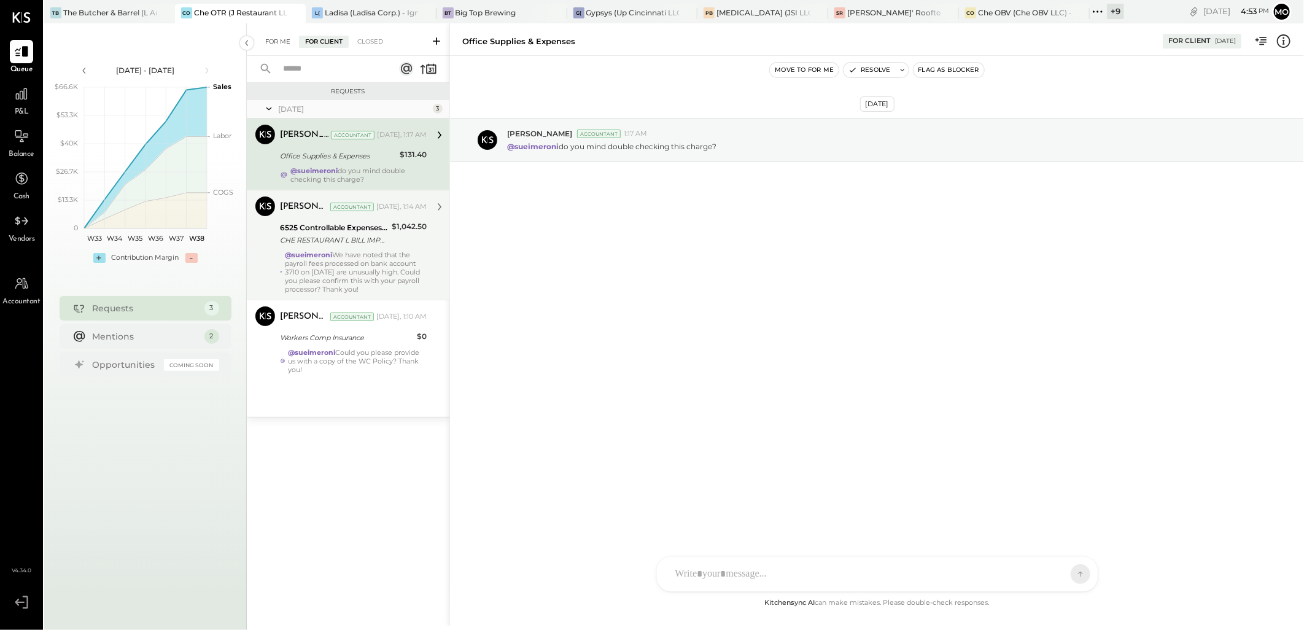
click at [277, 44] on div "For Me" at bounding box center [277, 42] width 37 height 12
